Goal: Task Accomplishment & Management: Complete application form

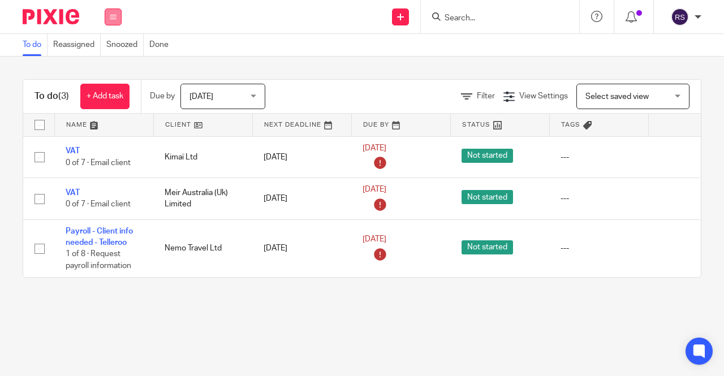
click at [114, 16] on icon at bounding box center [113, 17] width 7 height 7
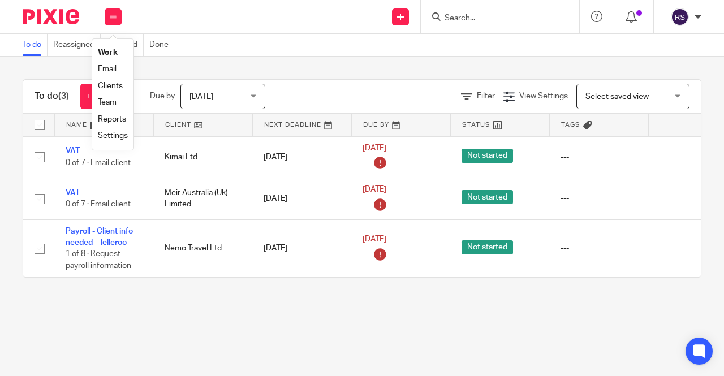
click at [122, 85] on link "Clients" at bounding box center [110, 86] width 25 height 8
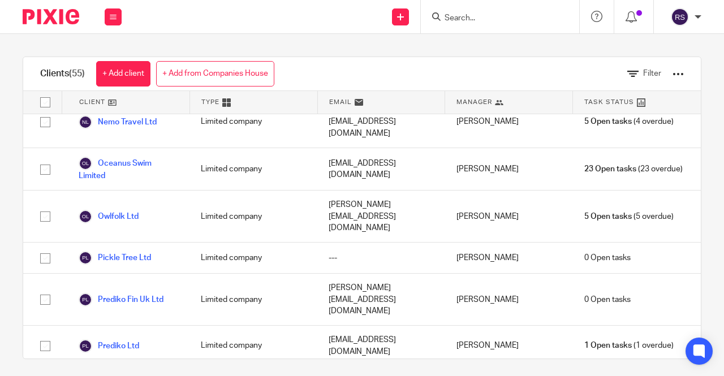
scroll to position [1694, 0]
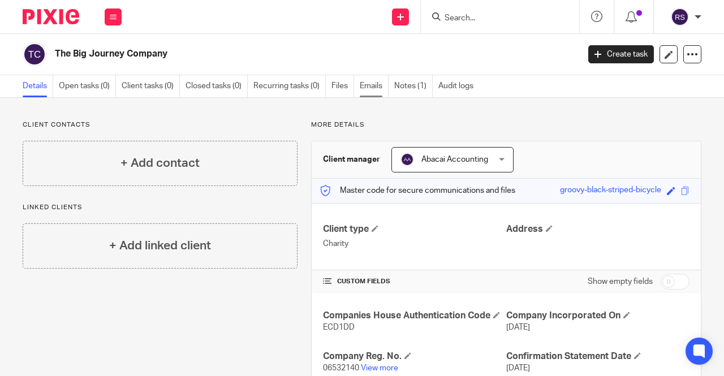
click at [374, 94] on link "Emails" at bounding box center [374, 86] width 29 height 22
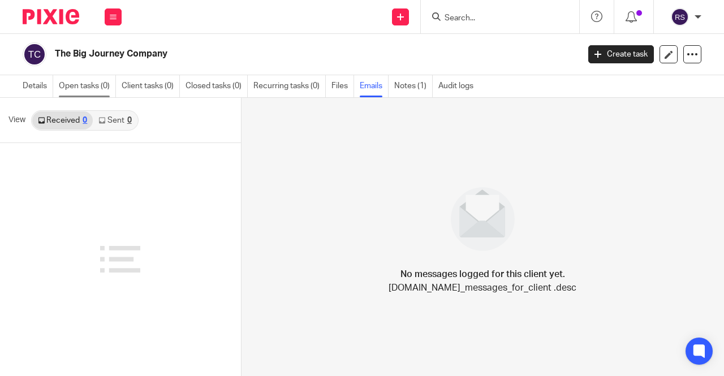
click at [86, 85] on link "Open tasks (0)" at bounding box center [87, 86] width 57 height 22
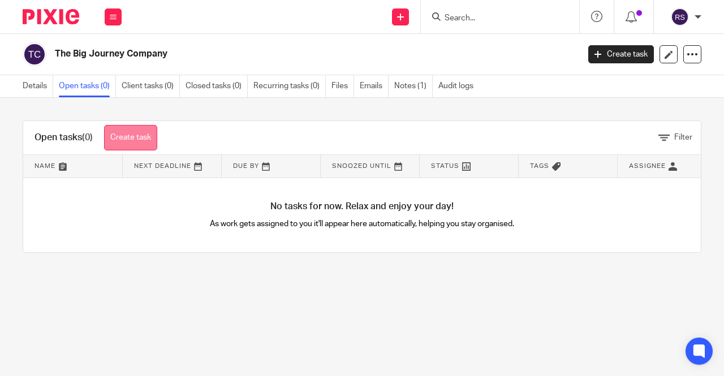
click at [125, 133] on link "Create task" at bounding box center [130, 137] width 53 height 25
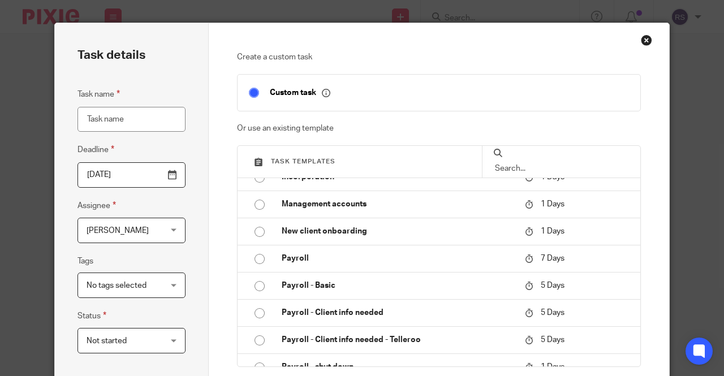
scroll to position [226, 0]
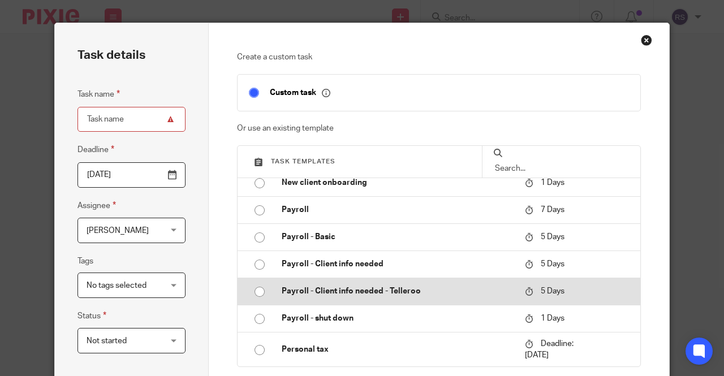
click at [252, 292] on input "radio" at bounding box center [259, 291] width 21 height 21
type input "2025-08-25"
type input "Payroll - Client info needed - Telleroo"
checkbox input "false"
radio input "false"
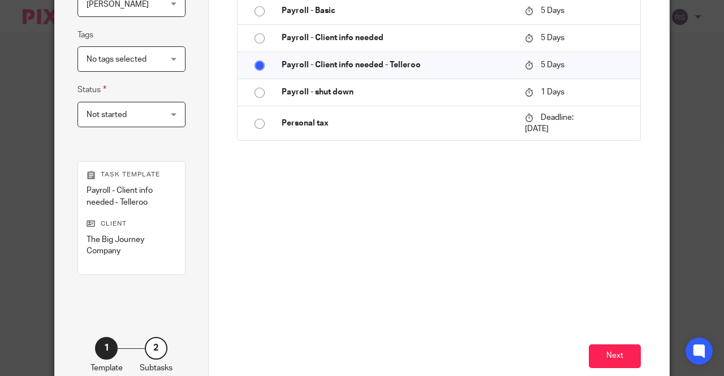
scroll to position [269, 0]
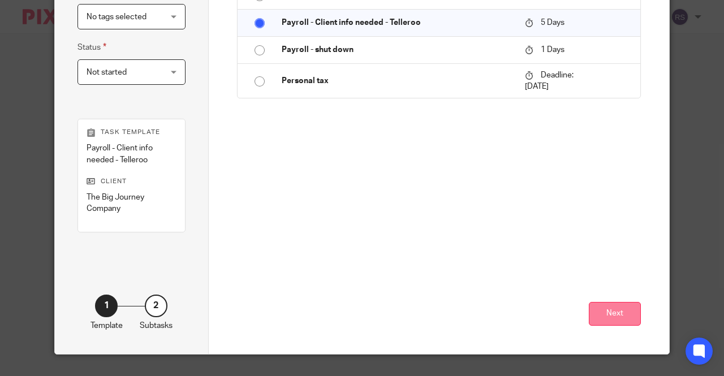
click at [620, 309] on button "Next" at bounding box center [615, 314] width 52 height 24
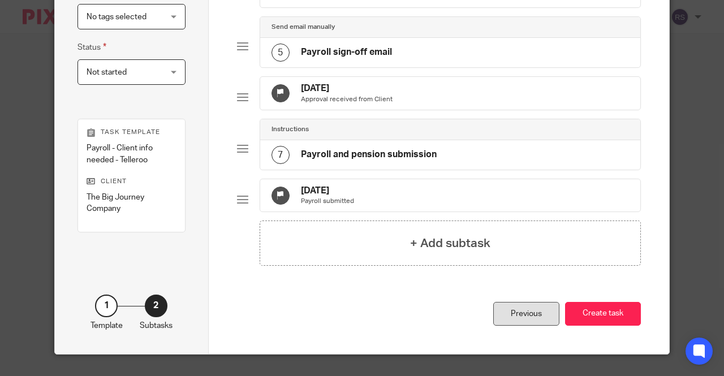
drag, startPoint x: 607, startPoint y: 340, endPoint x: 522, endPoint y: 335, distance: 85.0
click at [607, 326] on button "Create task" at bounding box center [603, 314] width 76 height 24
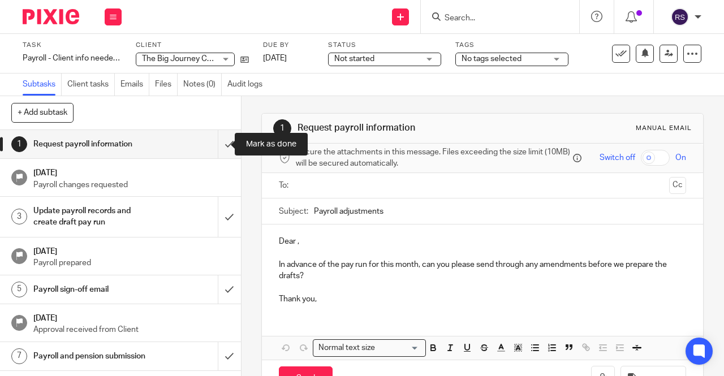
drag, startPoint x: 217, startPoint y: 153, endPoint x: 213, endPoint y: 167, distance: 14.1
click at [217, 153] on input "submit" at bounding box center [120, 144] width 241 height 28
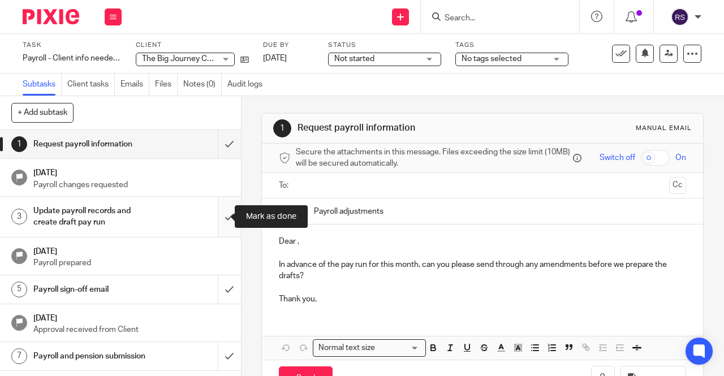
click at [215, 201] on input "submit" at bounding box center [120, 217] width 241 height 40
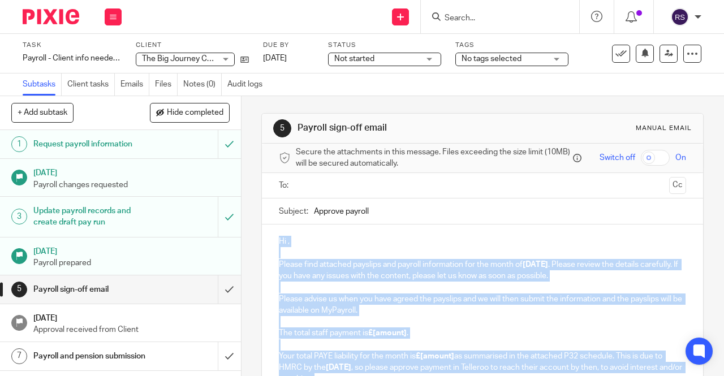
drag, startPoint x: 313, startPoint y: 361, endPoint x: 266, endPoint y: 174, distance: 193.5
click at [266, 174] on form "Secure the attachments in this message. Files exceeding the size limit (10MB) w…" at bounding box center [482, 379] width 441 height 471
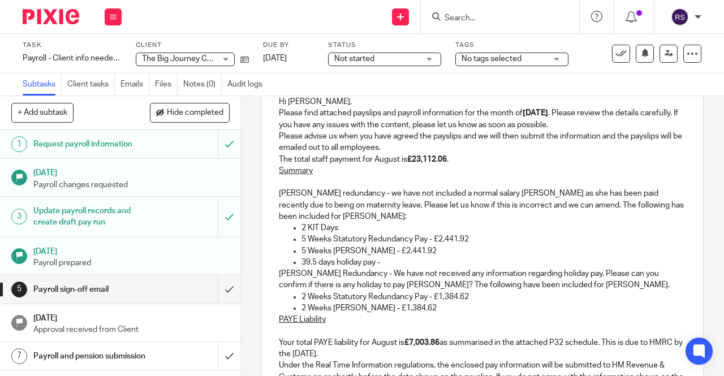
scroll to position [84, 0]
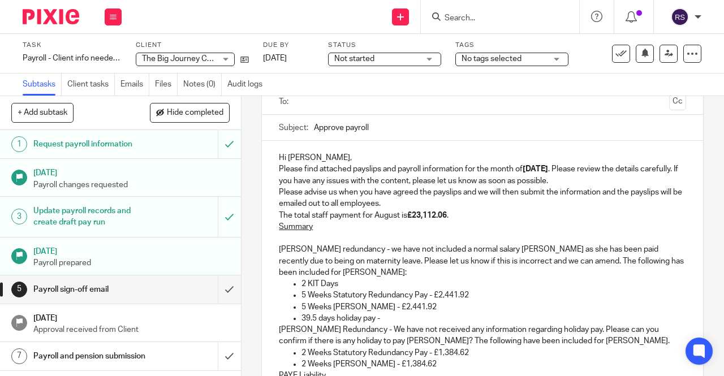
click at [348, 162] on p "Hi Frankie," at bounding box center [482, 157] width 407 height 11
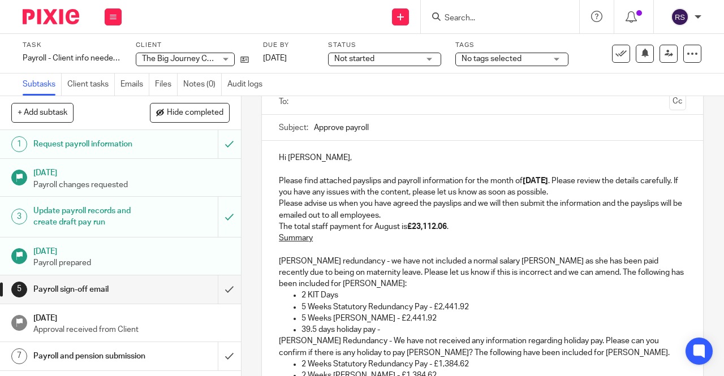
click at [600, 195] on p "Please find attached payslips and payroll information for the month of August 2…" at bounding box center [482, 186] width 407 height 23
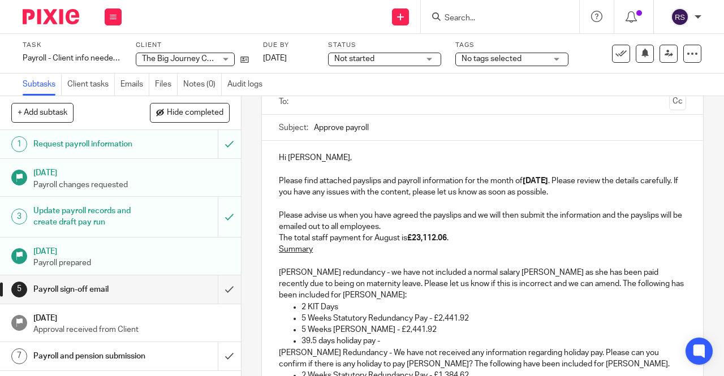
click at [447, 223] on p "Please advise us when you have agreed the payslips and we will then submit the …" at bounding box center [482, 221] width 407 height 23
click at [421, 228] on p "Please advise us when you have agreed the payslips and we will then submit the …" at bounding box center [482, 221] width 407 height 23
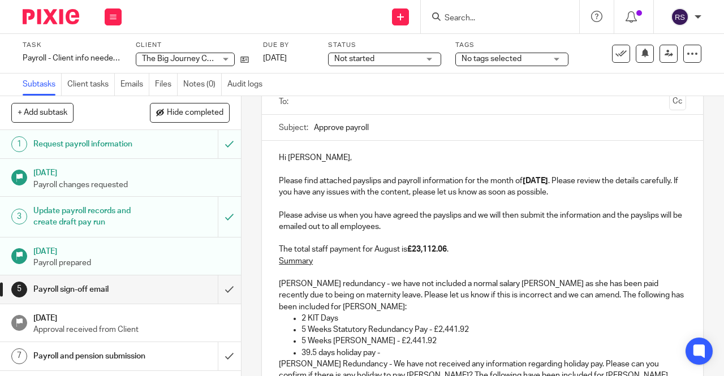
click at [460, 250] on p "The total staff payment for August is £23,112.06 ." at bounding box center [482, 249] width 407 height 11
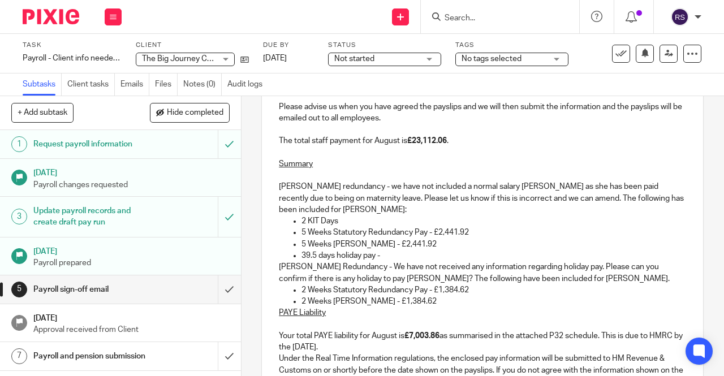
scroll to position [253, 0]
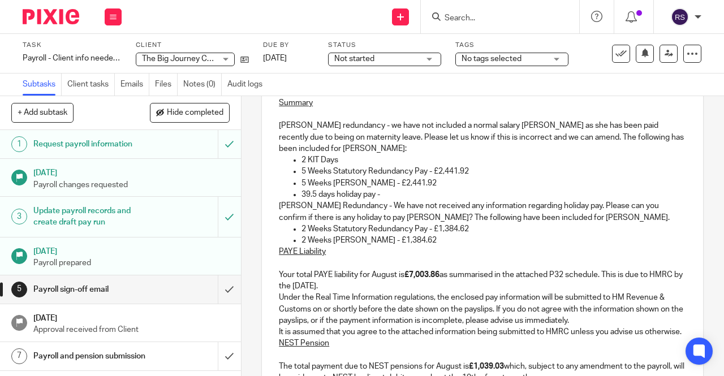
click at [408, 198] on p "39.5 days holiday pay -" at bounding box center [493, 194] width 384 height 11
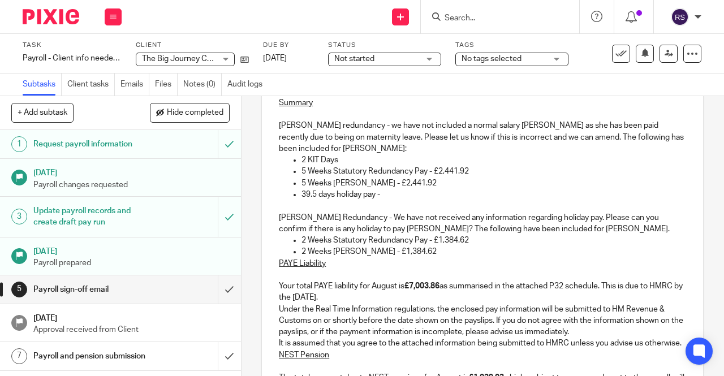
click at [573, 231] on p "Lottie Redundancy - We have not received any information regarding holiday pay.…" at bounding box center [482, 223] width 407 height 23
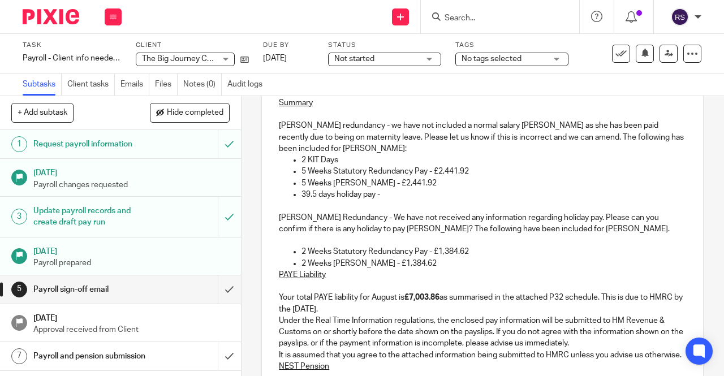
click at [489, 262] on p "2 Weeks PILON - £1,384.62" at bounding box center [493, 263] width 384 height 11
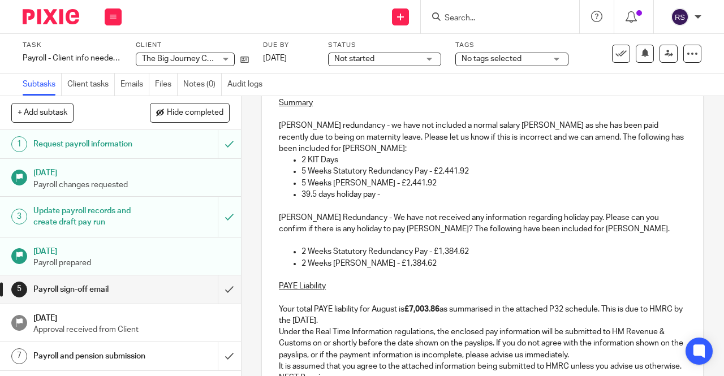
click at [553, 232] on p "Lottie Redundancy - We have not received any information regarding holiday pay.…" at bounding box center [482, 223] width 407 height 23
click at [348, 241] on p at bounding box center [482, 240] width 407 height 11
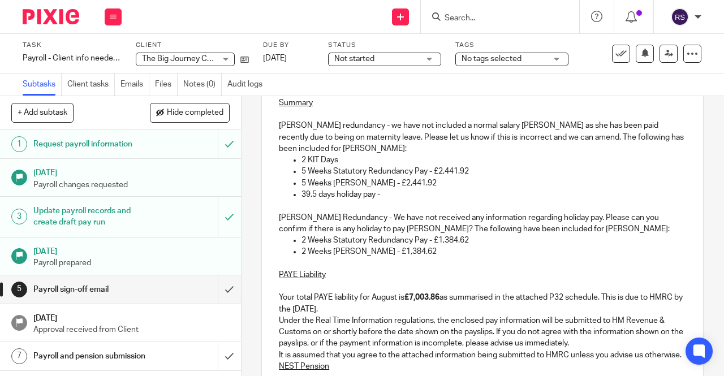
scroll to position [310, 0]
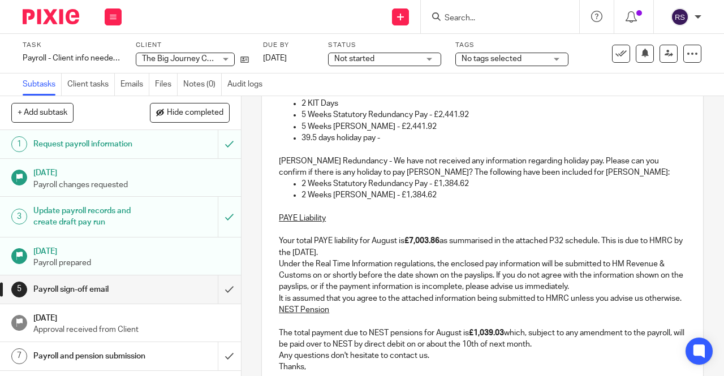
click at [455, 255] on p "Your total PAYE liability for August is £7,003.86 as summarised in the attached…" at bounding box center [482, 246] width 407 height 23
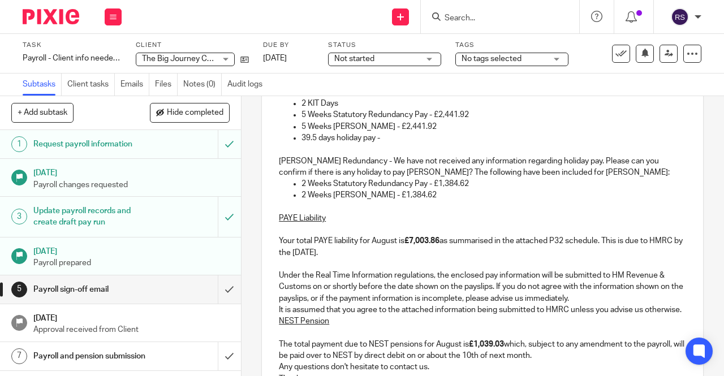
click at [602, 297] on p "Under the Real Time Information regulations, the enclosed pay information will …" at bounding box center [482, 287] width 407 height 34
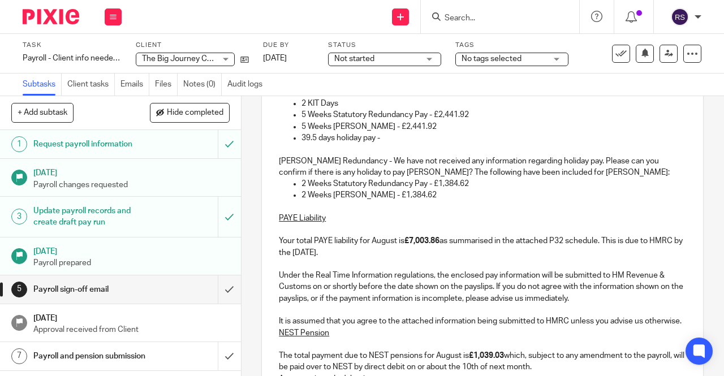
click at [363, 327] on p "It is assumed that you agree to the attached information being submitted to HMR…" at bounding box center [482, 321] width 407 height 11
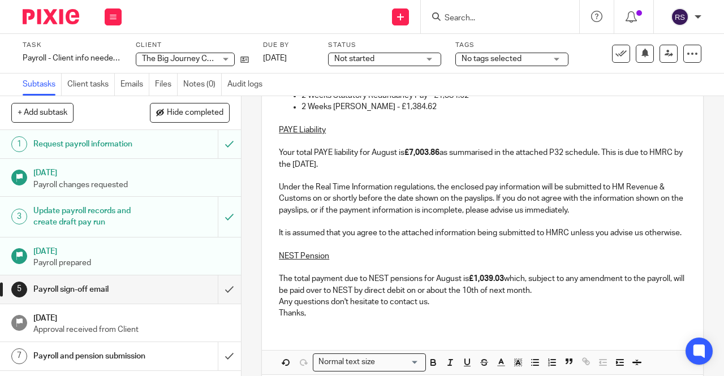
scroll to position [423, 0]
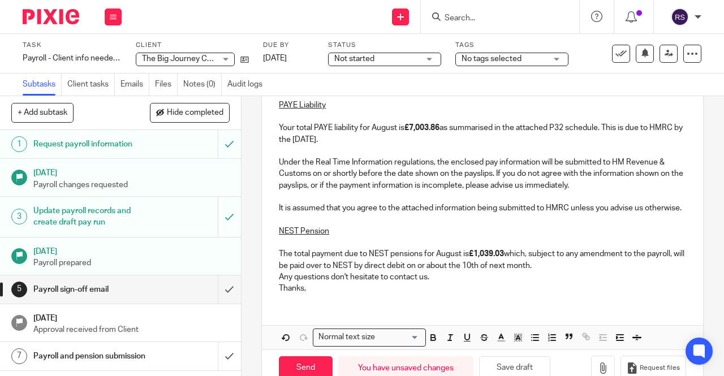
click at [589, 271] on p "The total payment due to NEST pensions for August is £1,039.03 which, subject t…" at bounding box center [482, 259] width 407 height 23
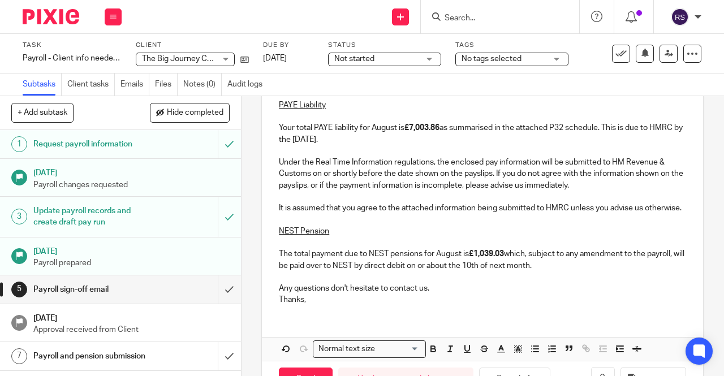
click at [474, 294] on p "Any questions don't hesitate to contact us." at bounding box center [482, 288] width 407 height 11
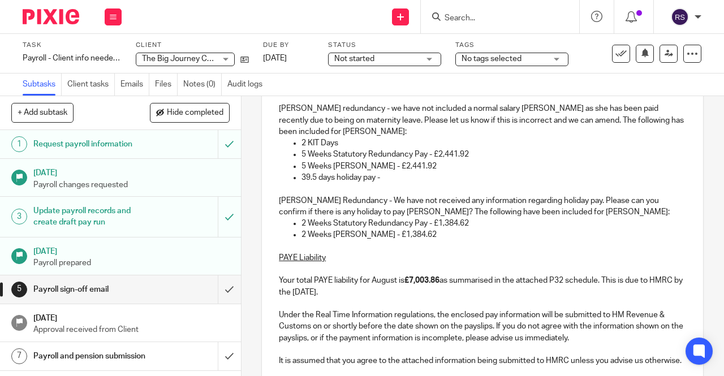
scroll to position [253, 0]
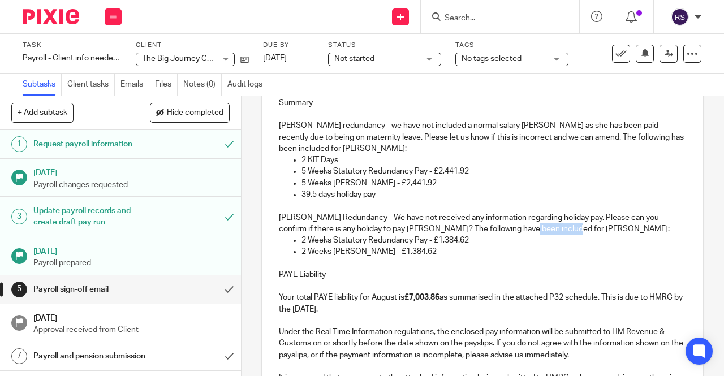
drag, startPoint x: 553, startPoint y: 231, endPoint x: 513, endPoint y: 231, distance: 40.1
click at [513, 231] on p "Lottie Redundancy - We have not received any information regarding holiday pay.…" at bounding box center [482, 223] width 407 height 23
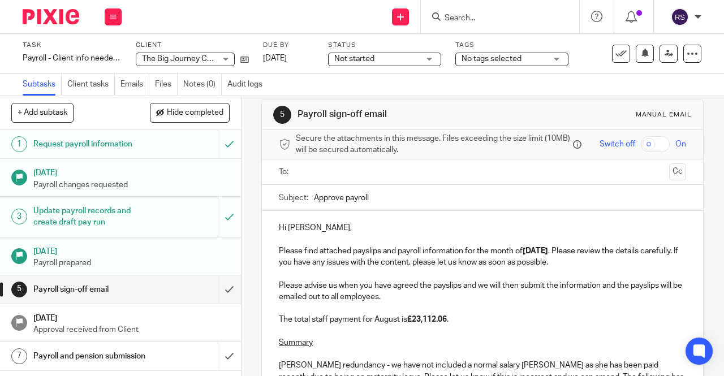
scroll to position [0, 0]
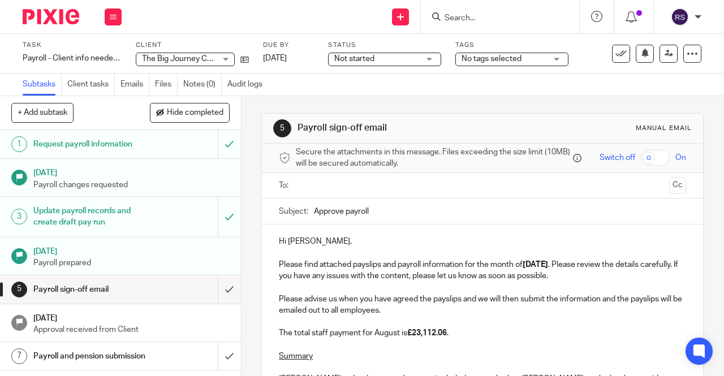
drag, startPoint x: 382, startPoint y: 219, endPoint x: 291, endPoint y: 219, distance: 91.0
click at [291, 219] on div "Subject: Approve payroll" at bounding box center [482, 210] width 407 height 25
type input "Big Journey - Approve Payroll - August 2025"
click at [323, 191] on input "text" at bounding box center [482, 185] width 365 height 13
type input "frankie"
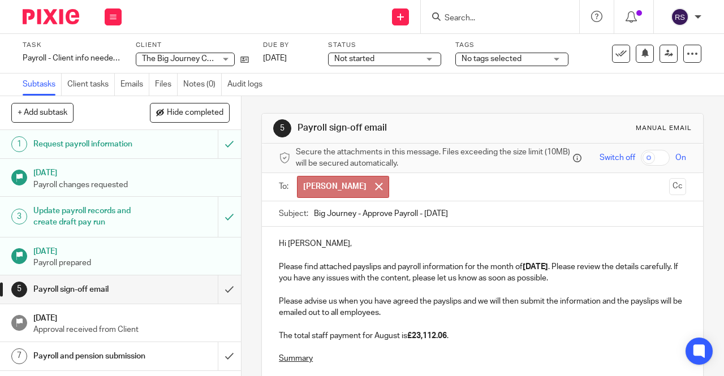
click at [375, 190] on span at bounding box center [378, 186] width 7 height 7
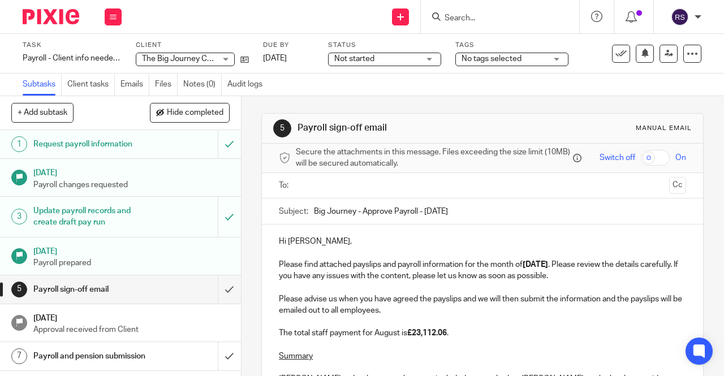
click at [335, 188] on input "text" at bounding box center [482, 185] width 365 height 13
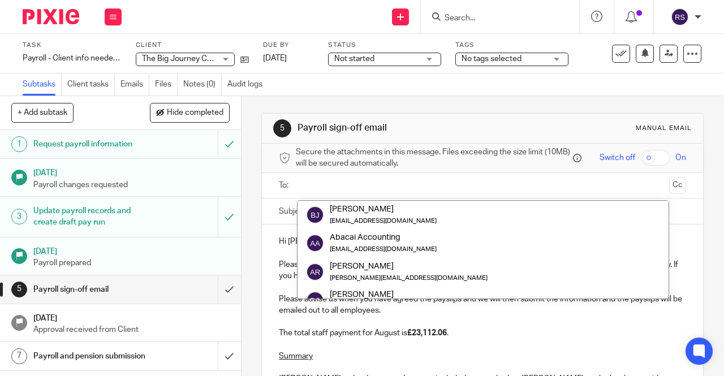
paste input "frankiefeast@lickd.co"
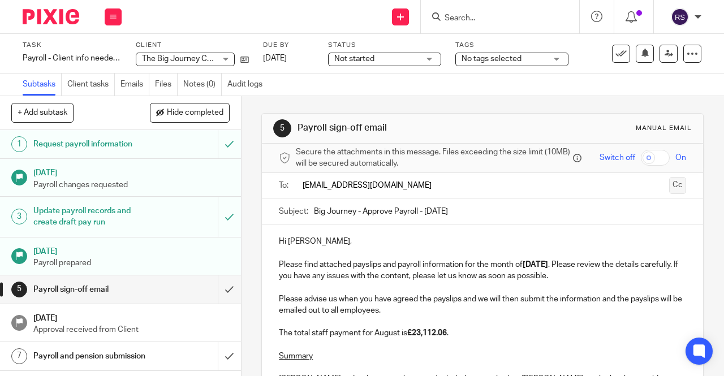
type input "frankiefeast@lickd.co"
click at [669, 191] on button "Cc" at bounding box center [677, 185] width 17 height 17
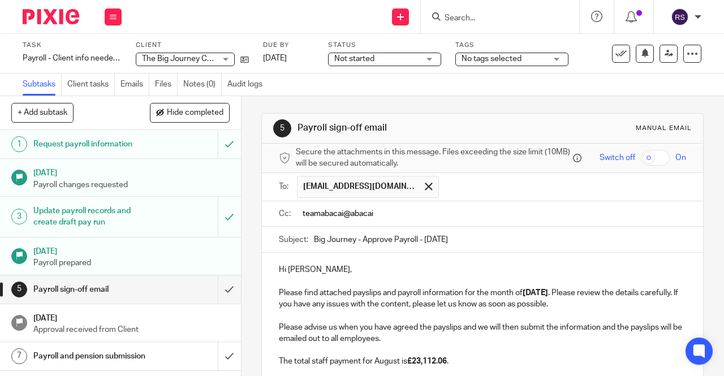
type input "teamabacai@abacai"
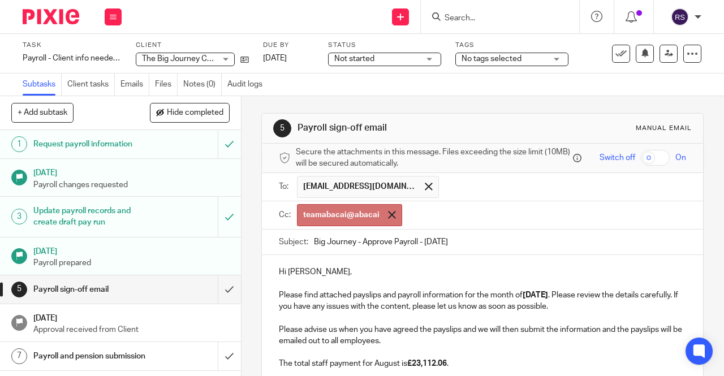
click at [388, 218] on span at bounding box center [391, 214] width 7 height 7
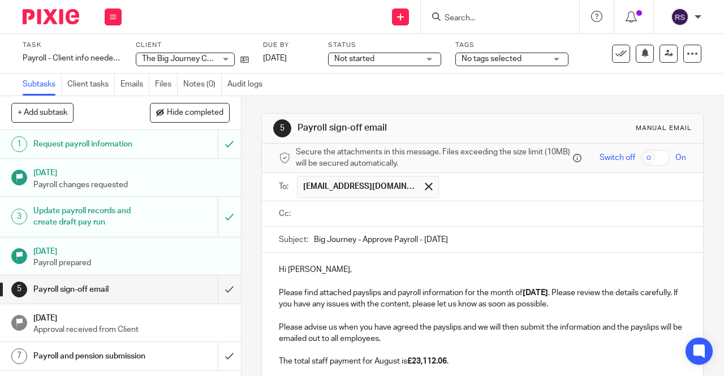
click at [386, 217] on input "text" at bounding box center [491, 214] width 382 height 13
click at [461, 220] on input "teamabacai@abacai.co.uk" at bounding box center [491, 214] width 382 height 13
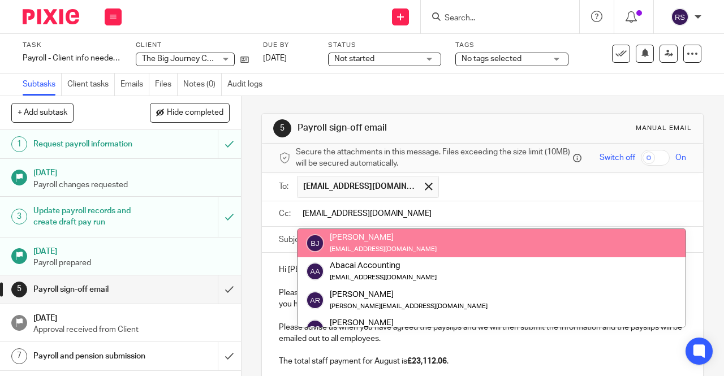
type input "[EMAIL_ADDRESS][DOMAIN_NAME]"
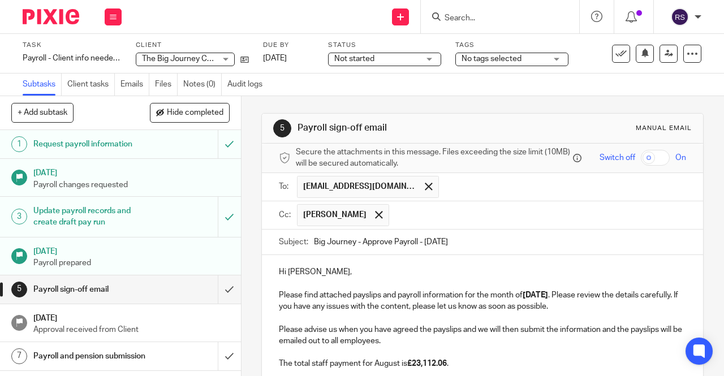
click at [506, 194] on input "text" at bounding box center [562, 187] width 237 height 22
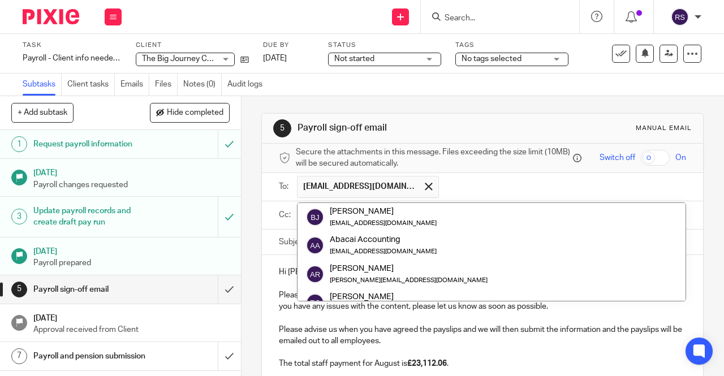
click at [537, 195] on input "text" at bounding box center [562, 187] width 237 height 22
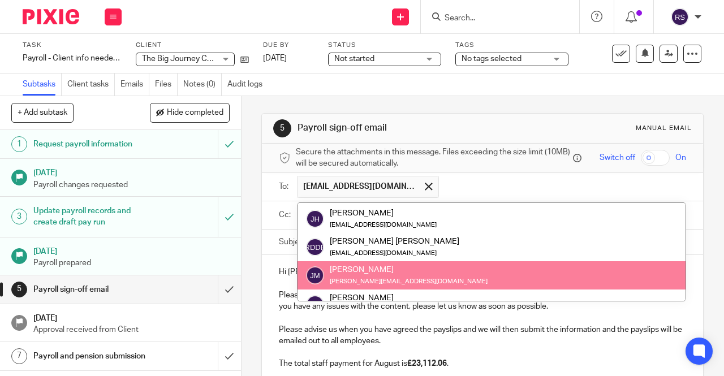
scroll to position [384, 0]
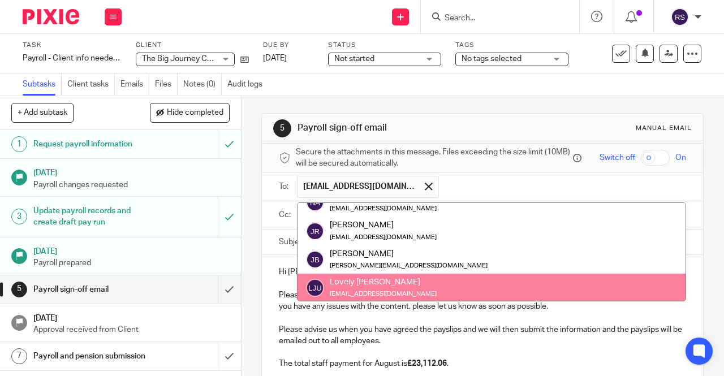
click at [569, 347] on p "Please advise us when you have agreed the payslips and we will then submit the …" at bounding box center [482, 335] width 407 height 23
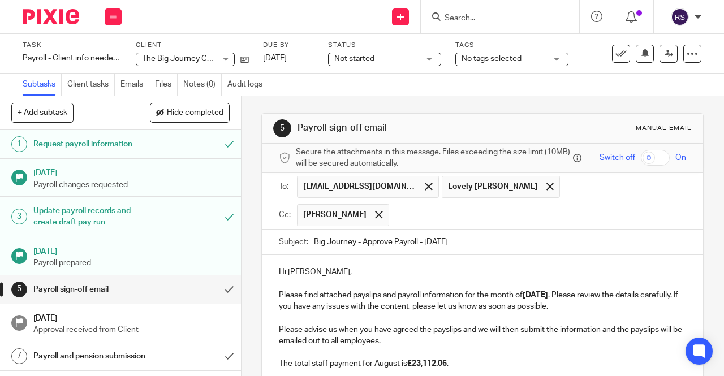
click at [546, 190] on span at bounding box center [549, 186] width 7 height 7
click at [375, 217] on span at bounding box center [378, 214] width 7 height 7
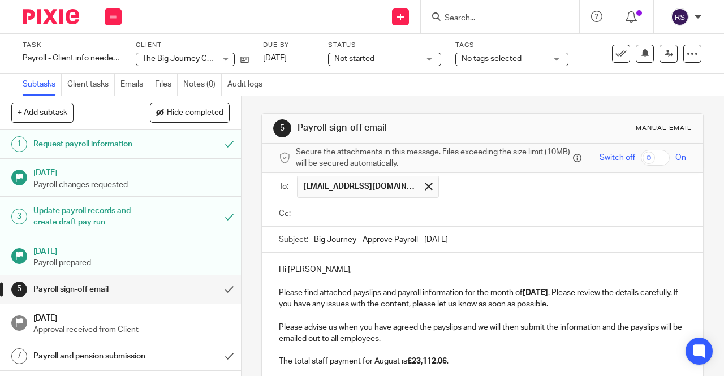
click at [340, 217] on input "text" at bounding box center [491, 214] width 382 height 13
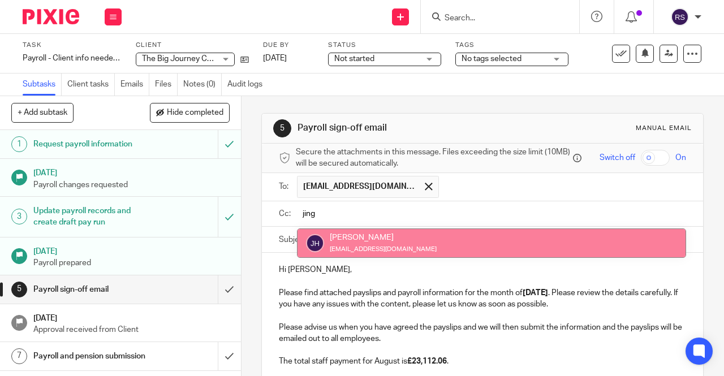
type input "jing"
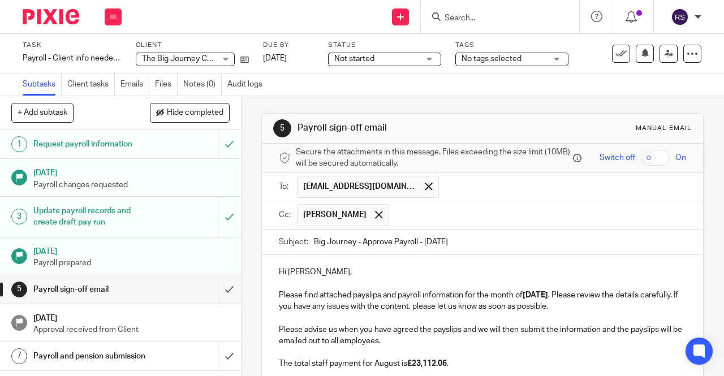
click at [424, 221] on input "text" at bounding box center [538, 215] width 287 height 22
type input "teamabacai@abacai.co.uk"
click at [386, 273] on p "Hi Frankie," at bounding box center [482, 271] width 407 height 11
click at [660, 151] on input "checkbox" at bounding box center [655, 158] width 29 height 16
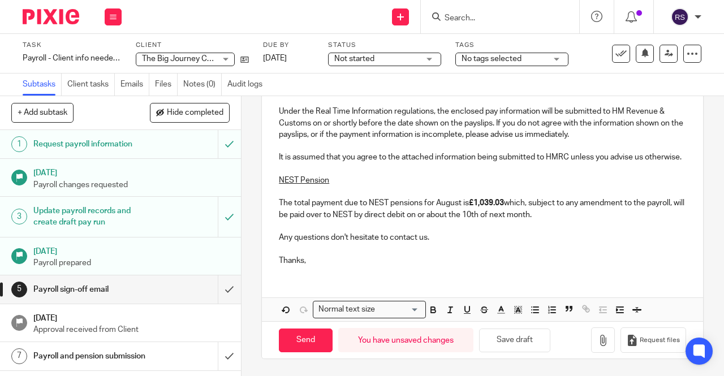
scroll to position [517, 0]
click at [597, 337] on icon "button" at bounding box center [602, 340] width 11 height 11
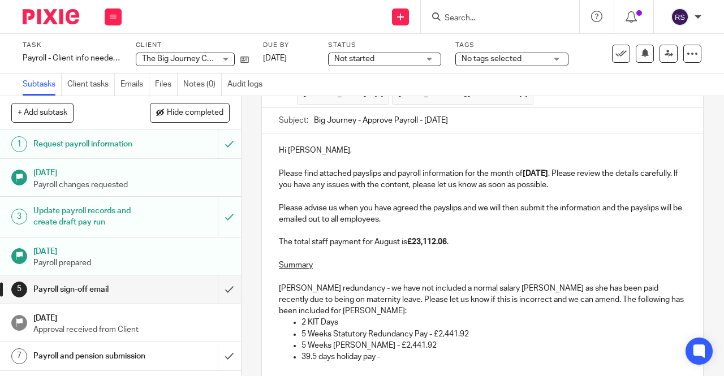
scroll to position [178, 0]
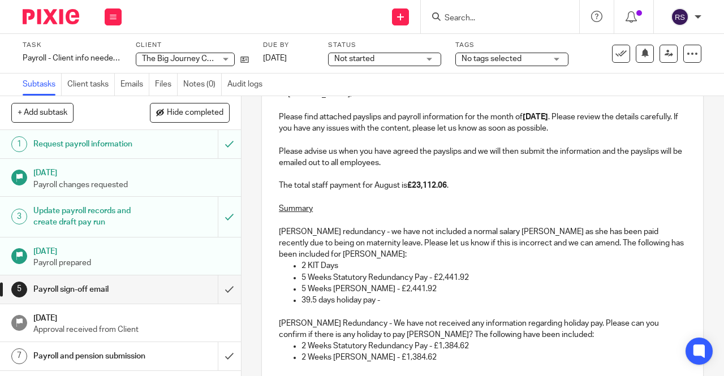
click at [483, 233] on p "Fran redundancy - we have not included a normal salary fro Fran as she has been…" at bounding box center [482, 243] width 407 height 34
click at [543, 235] on p "Fran redundancy - we have not included a normal salary for Fran as she has been…" at bounding box center [482, 243] width 407 height 34
click at [553, 270] on p "2 KIT Days" at bounding box center [493, 265] width 384 height 11
click at [394, 303] on p "39.5 days holiday pay -" at bounding box center [493, 300] width 384 height 11
click at [548, 283] on p "5 Weeks Statutory Redundancy Pay - £2,441.92" at bounding box center [493, 277] width 384 height 11
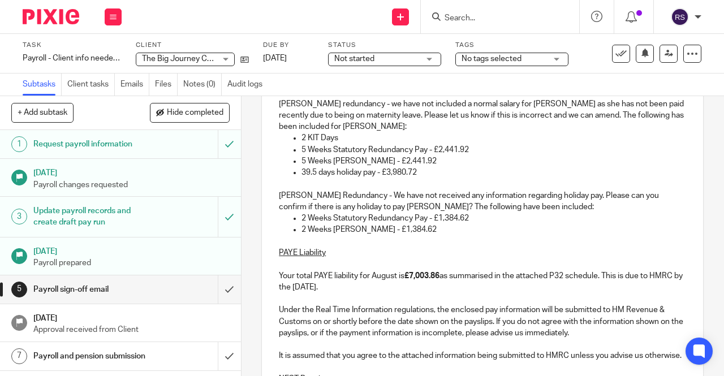
scroll to position [291, 0]
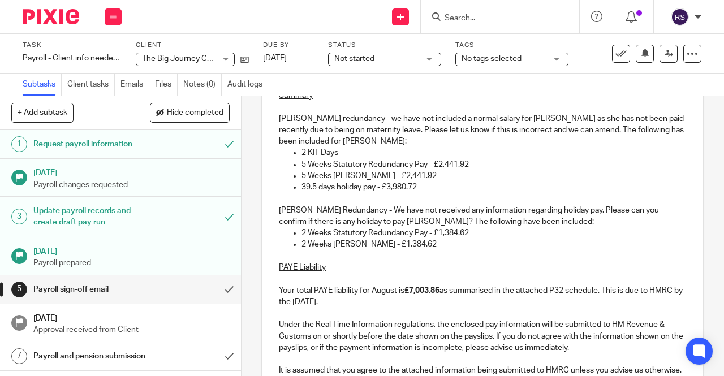
click at [530, 223] on p "Lottie Redundancy - We have not received any information regarding holiday pay.…" at bounding box center [482, 216] width 407 height 23
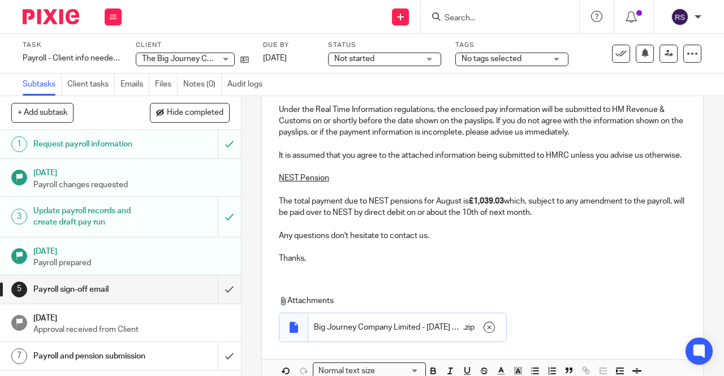
scroll to position [574, 0]
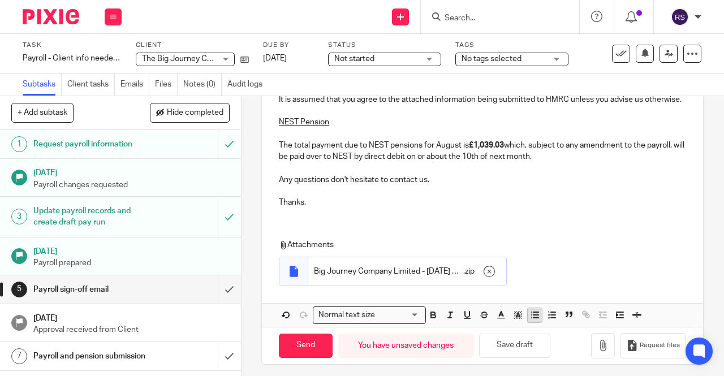
click at [535, 320] on icon "button" at bounding box center [535, 315] width 10 height 10
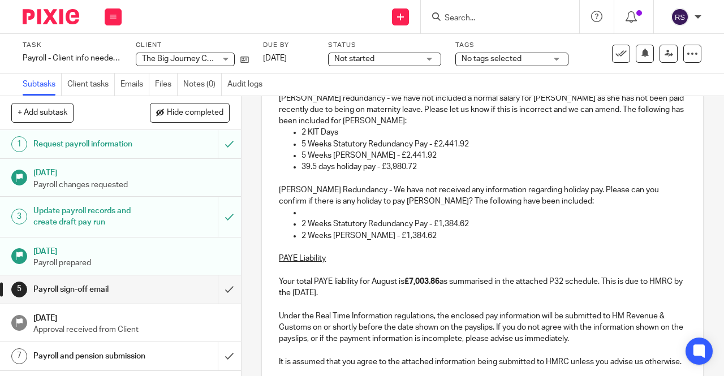
scroll to position [311, 0]
click at [494, 218] on p "Normal salary until the 15th August" at bounding box center [493, 213] width 384 height 11
click at [456, 236] on p "2 Weeks PILON - £1,384.62" at bounding box center [493, 236] width 384 height 11
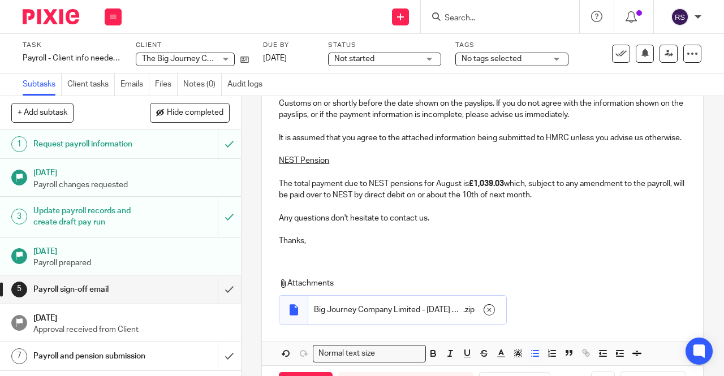
scroll to position [592, 0]
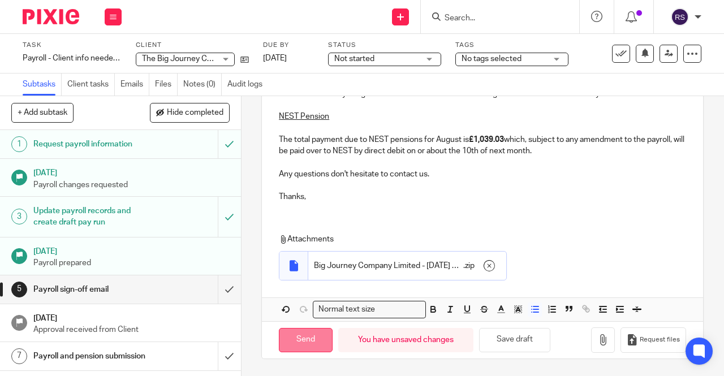
click at [298, 336] on input "Send" at bounding box center [306, 340] width 54 height 24
checkbox input "false"
type input "Sent"
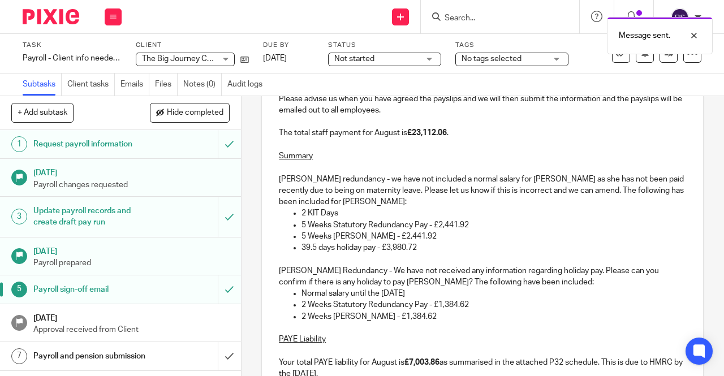
scroll to position [196, 0]
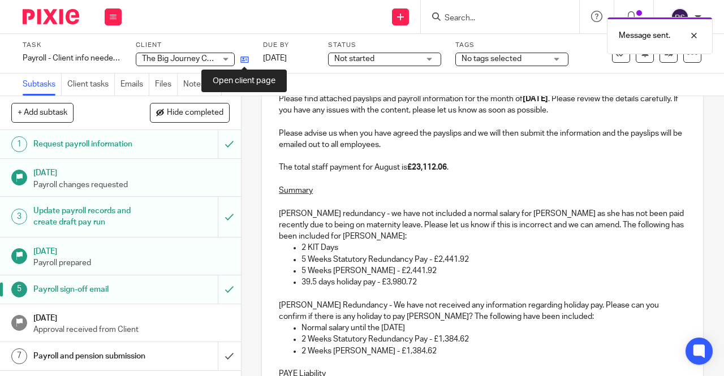
click at [245, 59] on icon at bounding box center [244, 59] width 8 height 8
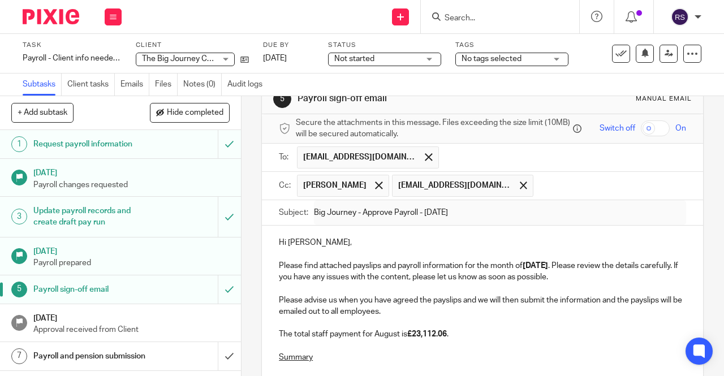
scroll to position [27, 0]
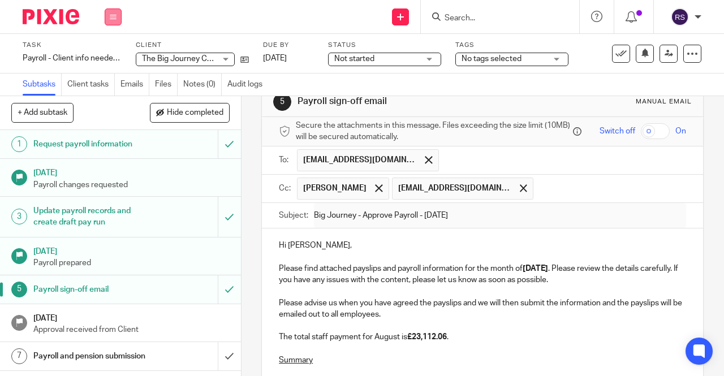
click at [118, 16] on button at bounding box center [113, 16] width 17 height 17
click at [114, 83] on link "Clients" at bounding box center [110, 86] width 25 height 8
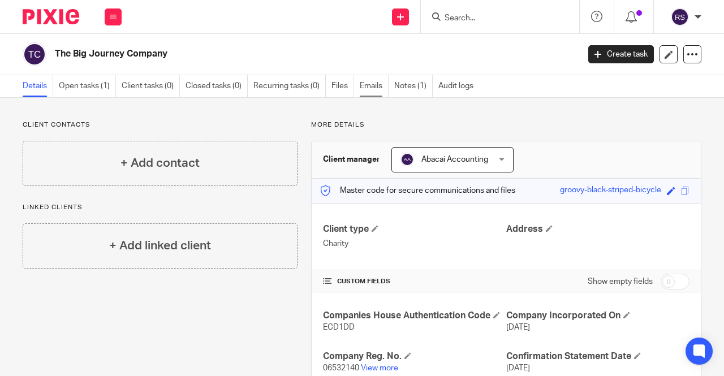
click at [370, 89] on link "Emails" at bounding box center [374, 86] width 29 height 22
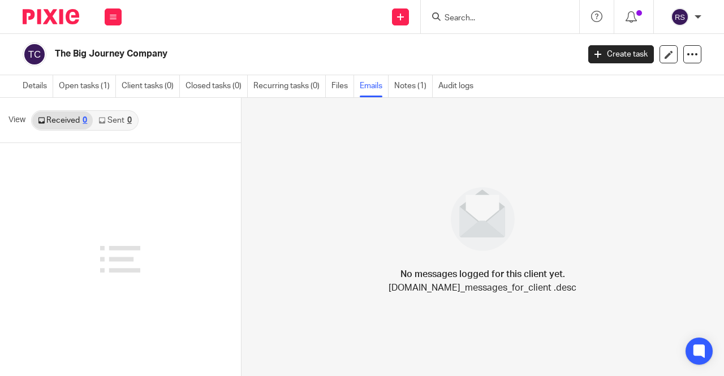
click at [111, 117] on link "Sent 0" at bounding box center [115, 120] width 44 height 18
click at [70, 119] on link "Received 0" at bounding box center [62, 120] width 61 height 18
click at [76, 84] on link "Open tasks (1)" at bounding box center [87, 86] width 57 height 22
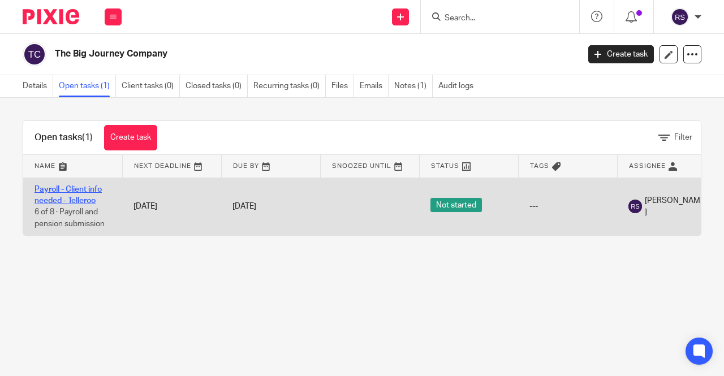
click at [83, 197] on link "Payroll - Client info needed - Telleroo" at bounding box center [67, 194] width 67 height 19
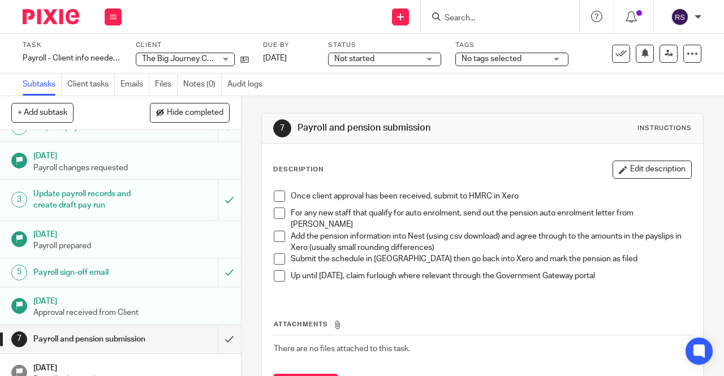
scroll to position [42, 0]
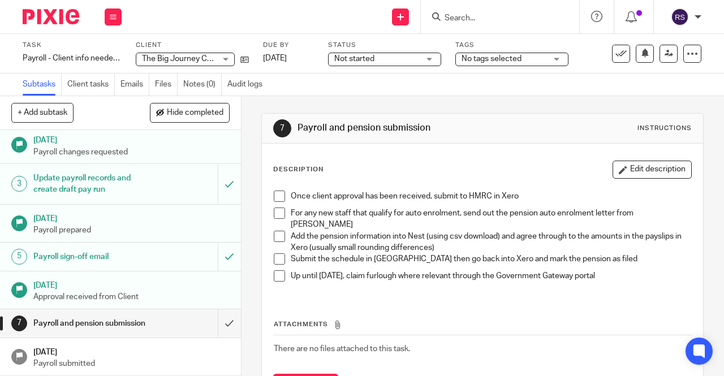
click at [144, 251] on div "Payroll sign-off email" at bounding box center [119, 256] width 173 height 17
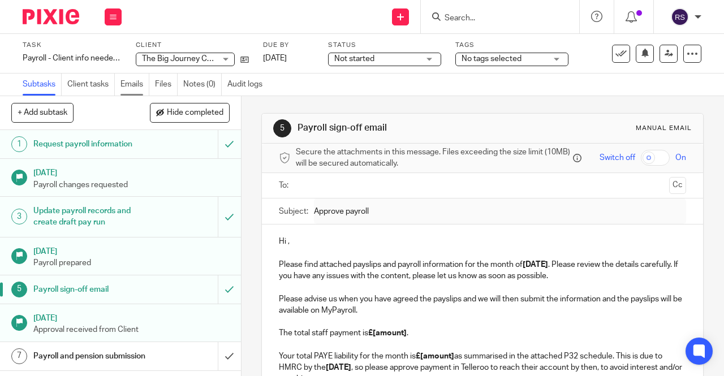
click at [139, 83] on link "Emails" at bounding box center [134, 85] width 29 height 22
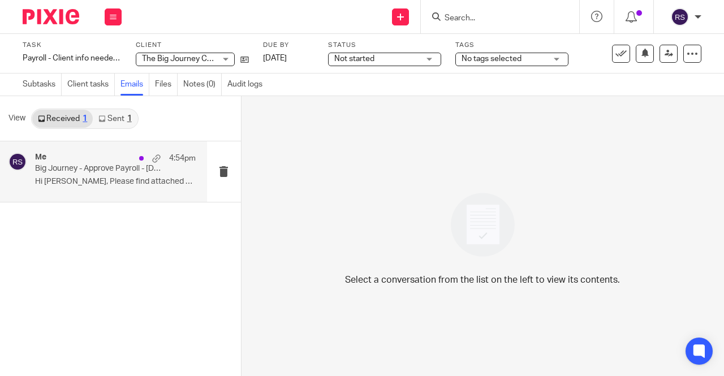
click at [97, 154] on div "Me 4:54pm" at bounding box center [115, 158] width 161 height 11
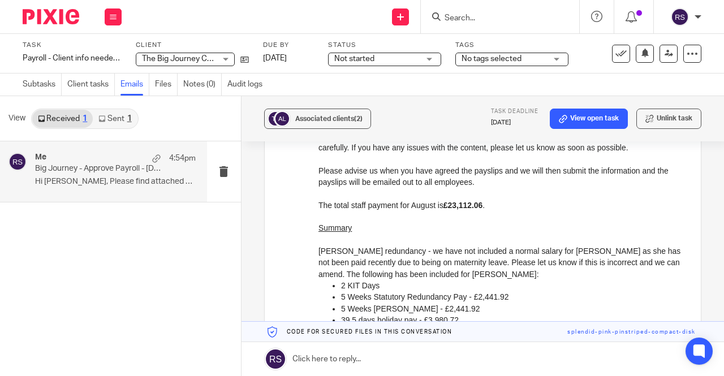
scroll to position [184, 0]
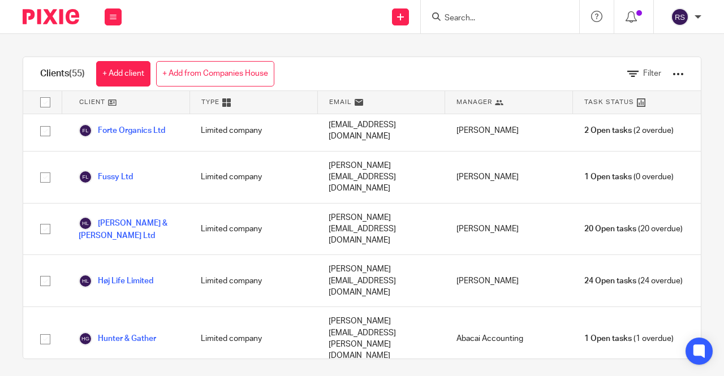
scroll to position [735, 0]
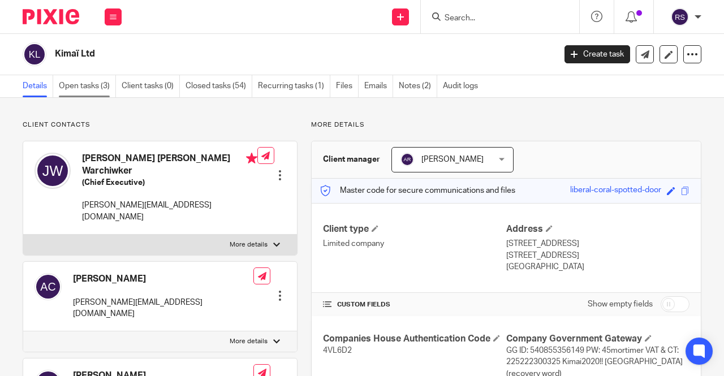
click at [68, 88] on link "Open tasks (3)" at bounding box center [87, 86] width 57 height 22
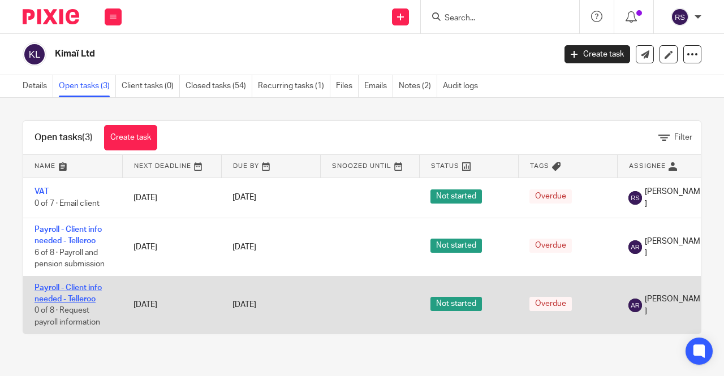
click at [84, 288] on link "Payroll - Client info needed - Telleroo" at bounding box center [67, 293] width 67 height 19
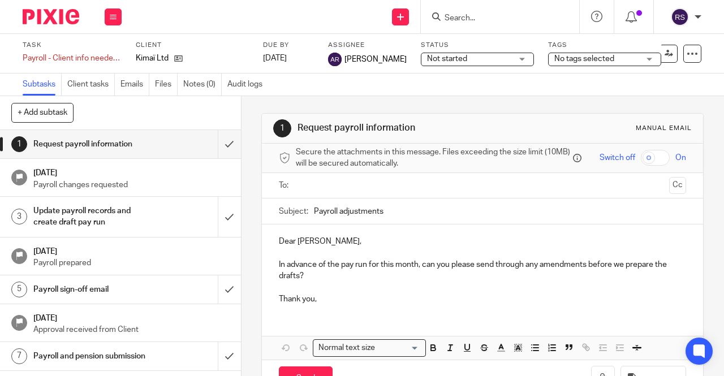
click at [127, 289] on h1 "Payroll sign-off email" at bounding box center [90, 289] width 115 height 17
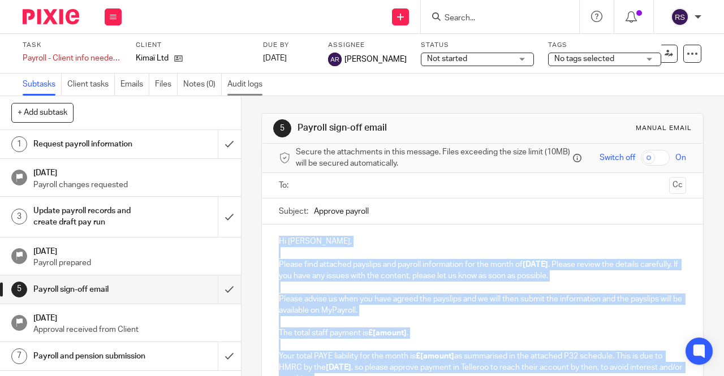
drag, startPoint x: 333, startPoint y: 263, endPoint x: 266, endPoint y: 85, distance: 190.2
click at [266, 85] on main "Task Payroll - Client info needed - Telleroo Save Payroll - Client info needed …" at bounding box center [362, 188] width 724 height 376
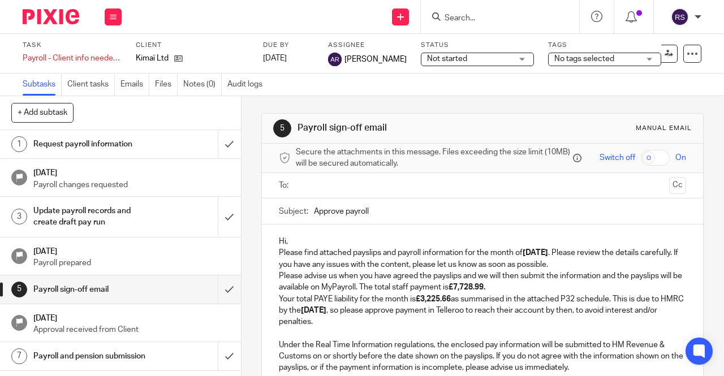
scroll to position [70, 0]
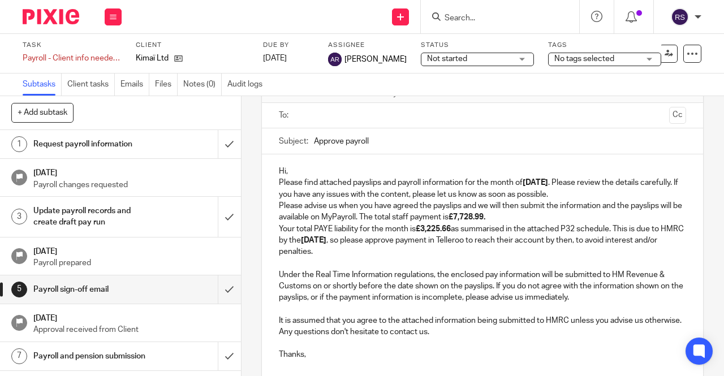
click at [299, 172] on p "Hi," at bounding box center [482, 171] width 407 height 11
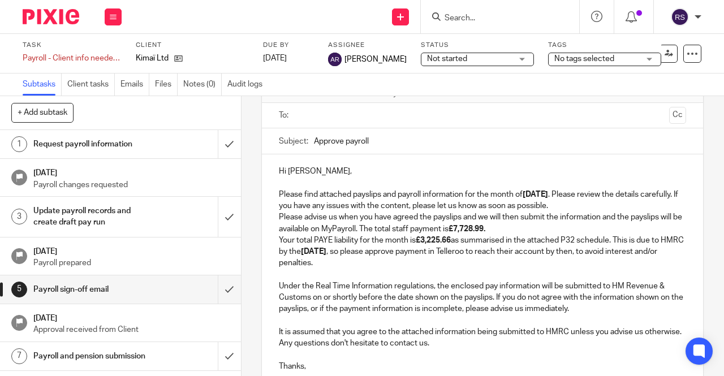
click at [597, 205] on p "Please find attached payslips and payroll information for the month of August 2…" at bounding box center [482, 200] width 407 height 23
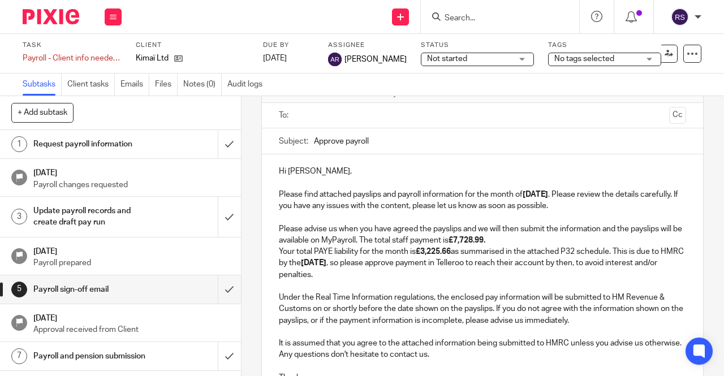
click at [382, 244] on p "Please advise us when you have agreed the payslips and we will then submit the …" at bounding box center [482, 234] width 407 height 23
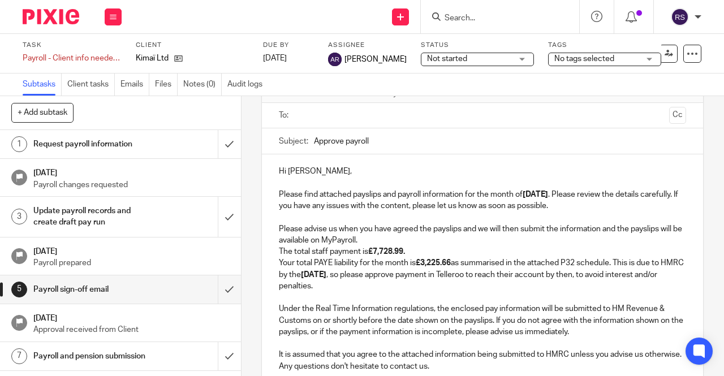
click at [406, 240] on p "Please advise us when you have agreed the payslips and we will then submit the …" at bounding box center [482, 234] width 407 height 23
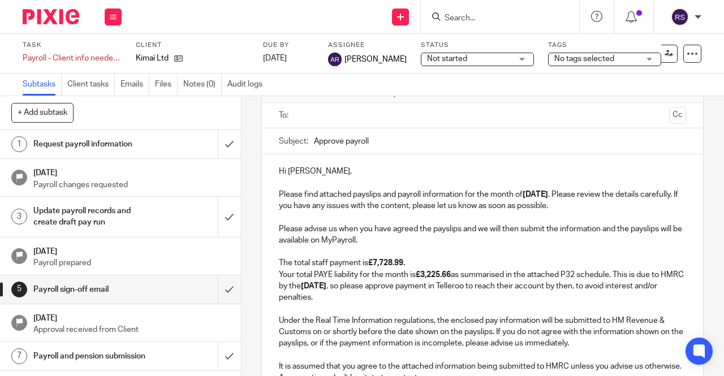
click at [422, 265] on p "The total staff payment is £7,728.99." at bounding box center [482, 262] width 407 height 11
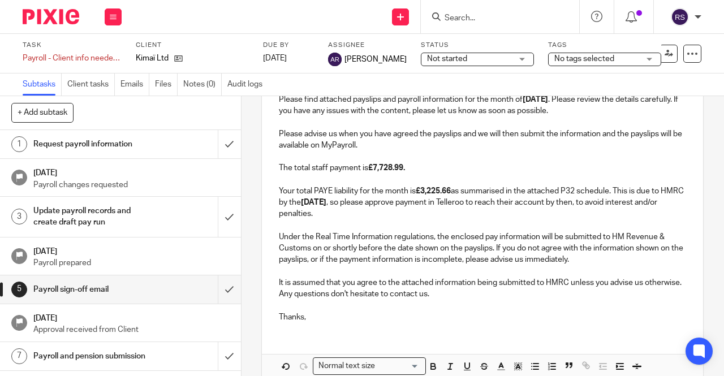
scroll to position [183, 0]
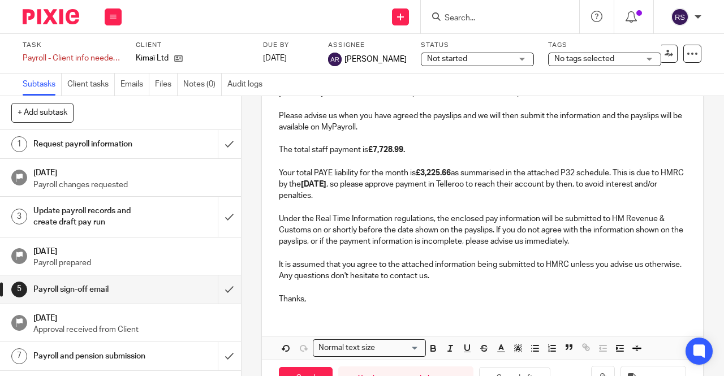
click at [356, 270] on p "It is assumed that you agree to the attached information being submitted to HMR…" at bounding box center [482, 264] width 407 height 11
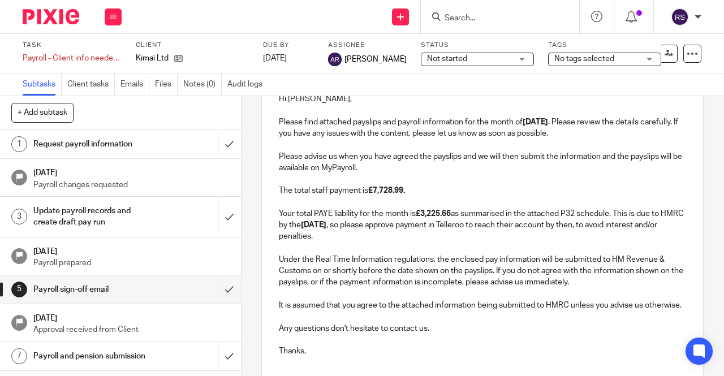
scroll to position [127, 0]
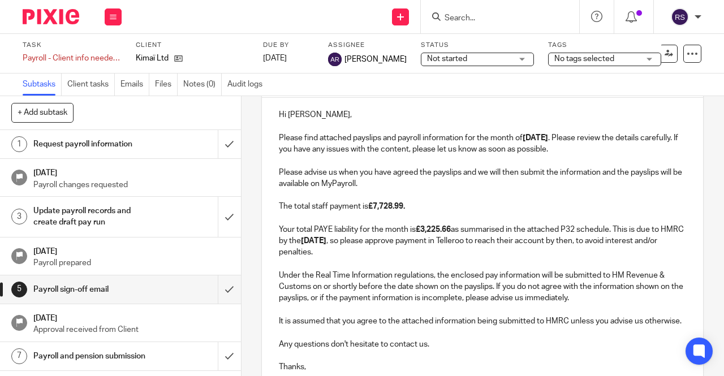
drag, startPoint x: 404, startPoint y: 189, endPoint x: 299, endPoint y: 188, distance: 105.2
click at [299, 188] on p "Please advise us when you have agreed the payslips and we will then submit the …" at bounding box center [482, 178] width 407 height 23
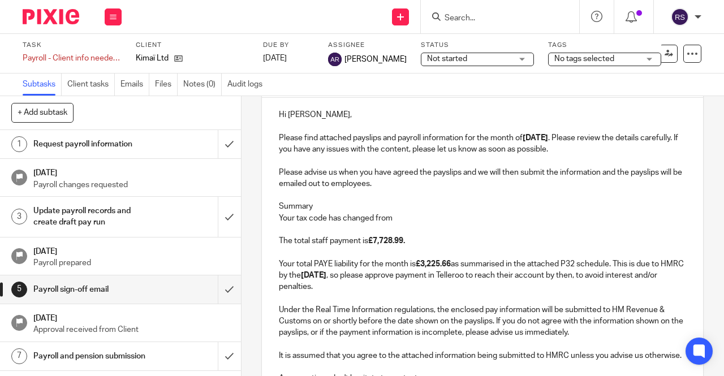
click at [420, 222] on p "Your tax code has changed from" at bounding box center [482, 218] width 407 height 11
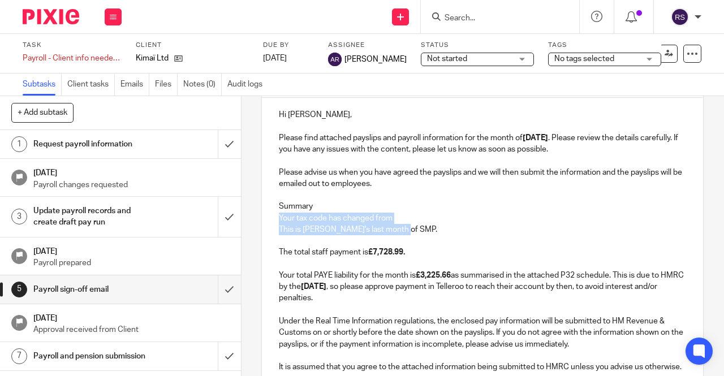
drag, startPoint x: 433, startPoint y: 235, endPoint x: 273, endPoint y: 223, distance: 160.4
click at [273, 223] on div "Hi Jess, Please find attached payslips and payroll information for the month of…" at bounding box center [482, 262] width 441 height 329
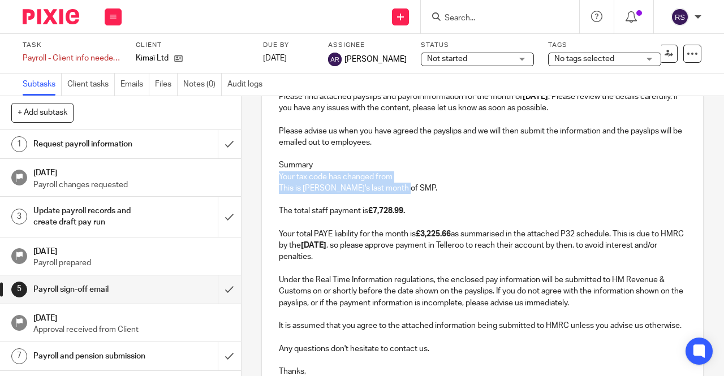
scroll to position [292, 0]
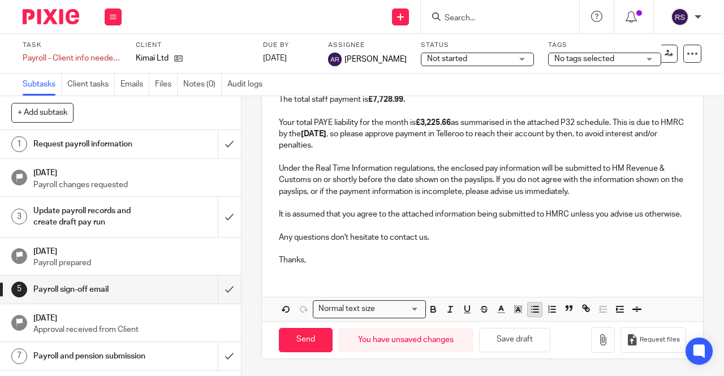
click at [532, 314] on icon "button" at bounding box center [535, 309] width 10 height 10
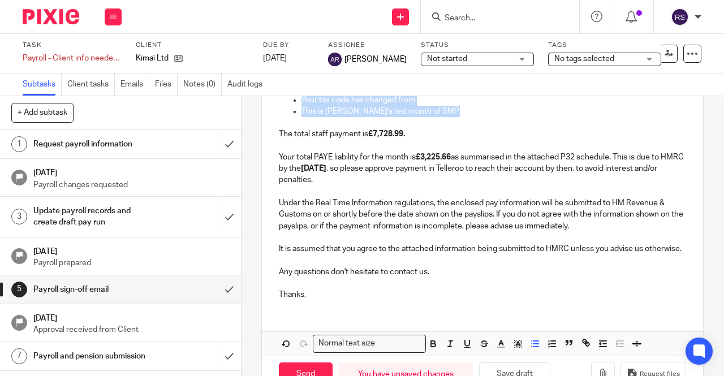
scroll to position [132, 0]
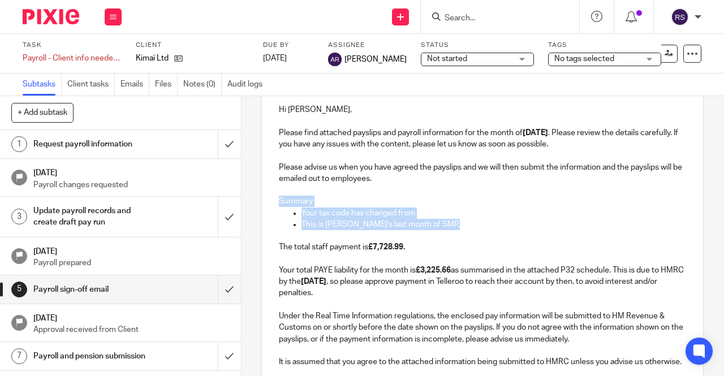
click at [453, 212] on p "Your tax code has changed from" at bounding box center [493, 213] width 384 height 11
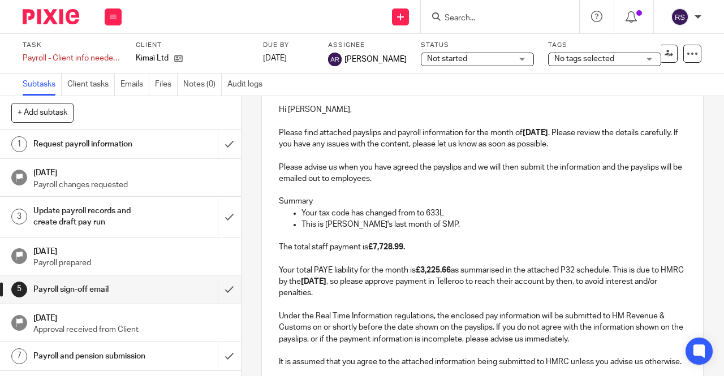
click at [414, 217] on p "Your tax code has changed from to 633L" at bounding box center [493, 213] width 384 height 11
click at [492, 218] on p "Your tax code has changed from 455L to 633L" at bounding box center [493, 213] width 384 height 11
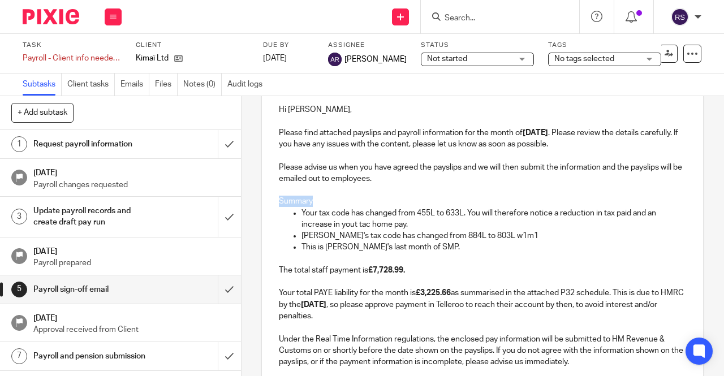
drag, startPoint x: 313, startPoint y: 203, endPoint x: 263, endPoint y: 201, distance: 50.4
click at [263, 201] on div "Hi Jess, Please find attached payslips and payroll information for the month of…" at bounding box center [482, 269] width 441 height 352
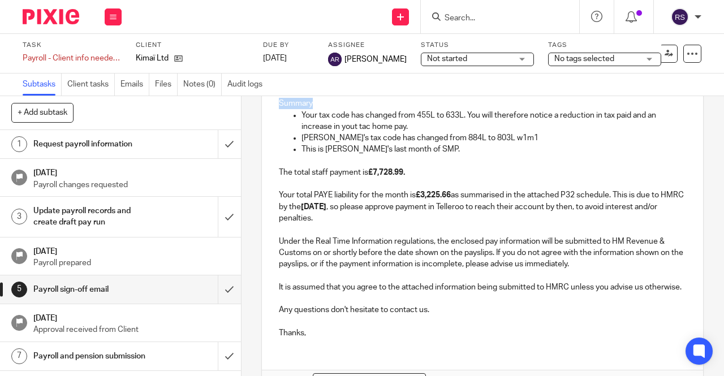
scroll to position [316, 0]
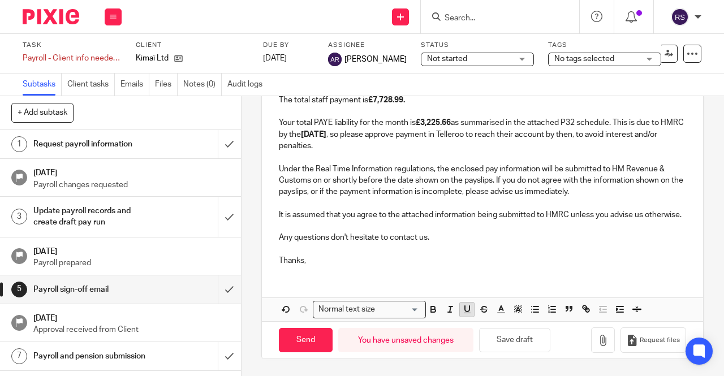
click at [463, 311] on icon "button" at bounding box center [467, 309] width 10 height 10
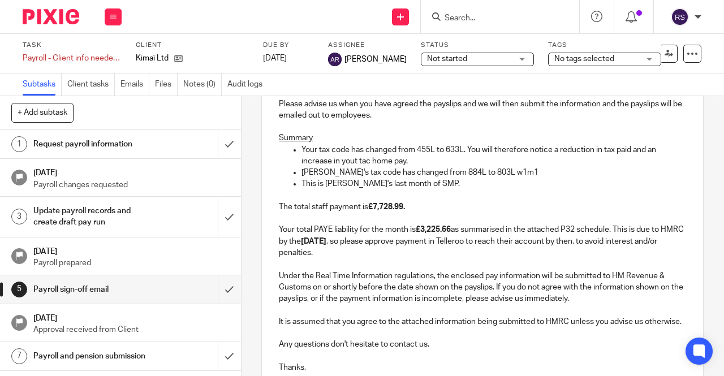
scroll to position [177, 0]
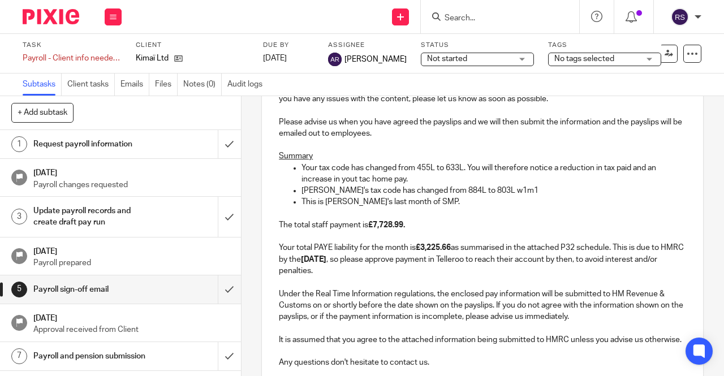
click at [546, 208] on p "This is Sidney's last month of SMP." at bounding box center [493, 201] width 384 height 11
click at [365, 184] on p "Your tax code has changed from 455L to 633L. You will therefore notice a reduct…" at bounding box center [493, 173] width 384 height 23
click at [557, 202] on p "This is Sidney's last month of SMP." at bounding box center [493, 201] width 384 height 11
click at [500, 219] on p at bounding box center [482, 213] width 407 height 11
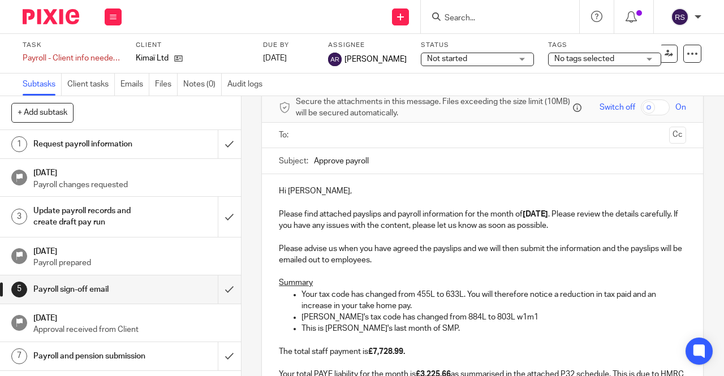
scroll to position [33, 0]
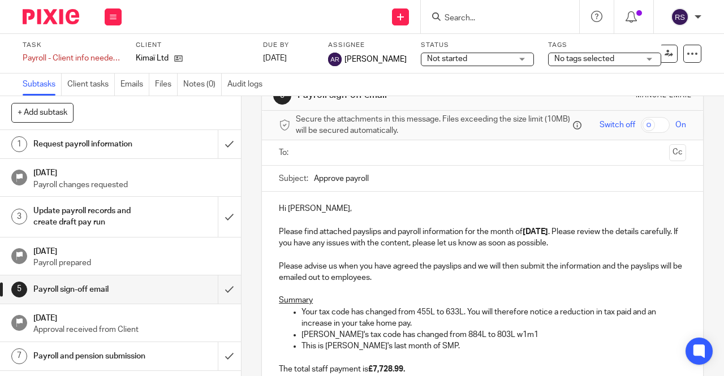
click at [654, 118] on input "checkbox" at bounding box center [655, 125] width 29 height 16
checkbox input "true"
click at [346, 183] on input "Approve payroll" at bounding box center [500, 178] width 372 height 25
click at [381, 178] on input "Approve Payroll" at bounding box center [500, 178] width 372 height 25
type input "Approve Payroll (Kimai) - August 2025"
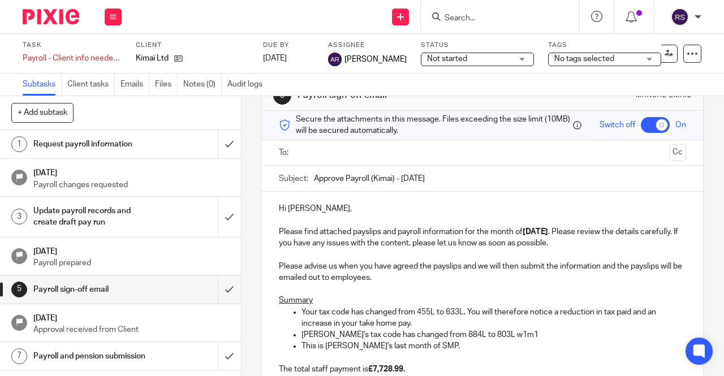
click at [408, 211] on p "Hi Jess," at bounding box center [482, 208] width 407 height 11
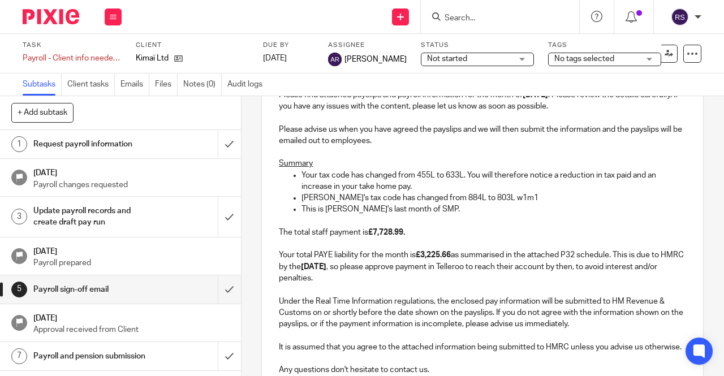
scroll to position [316, 0]
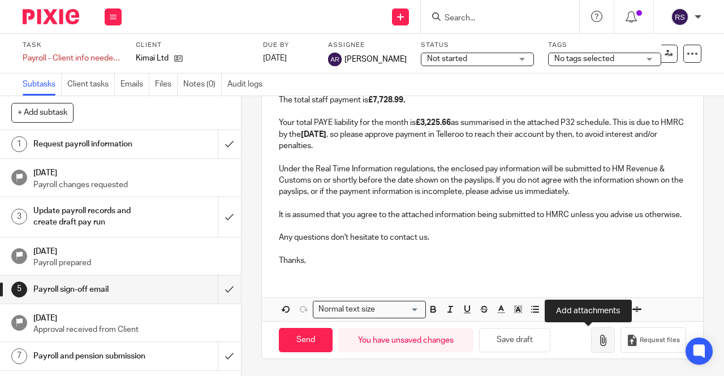
click at [597, 340] on icon "button" at bounding box center [602, 340] width 11 height 11
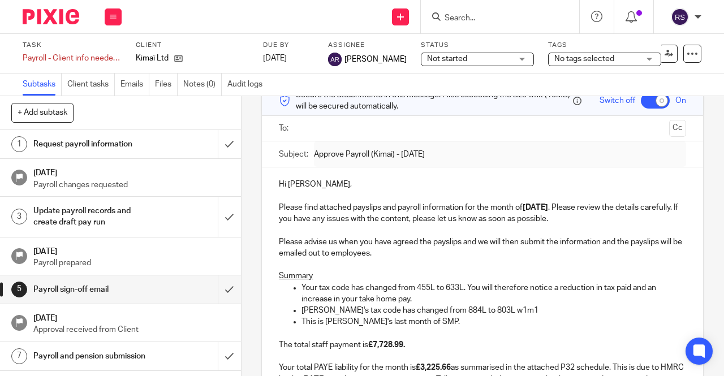
scroll to position [33, 0]
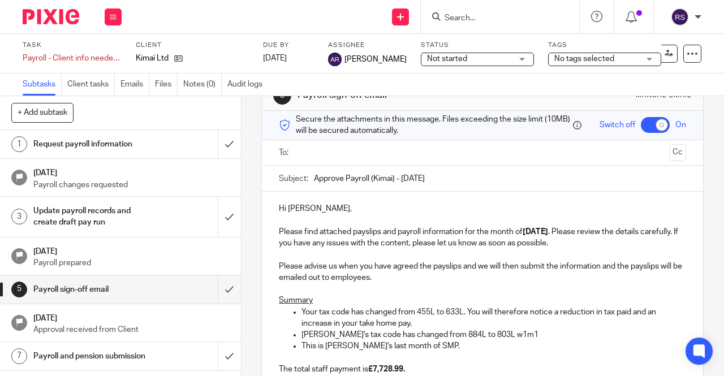
click at [374, 155] on input "text" at bounding box center [482, 152] width 365 height 13
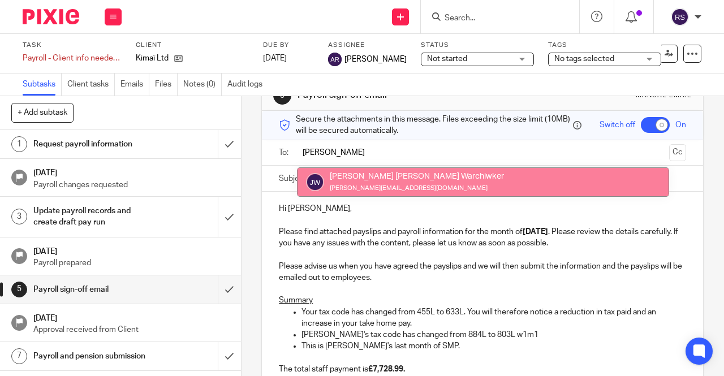
type input "jess"
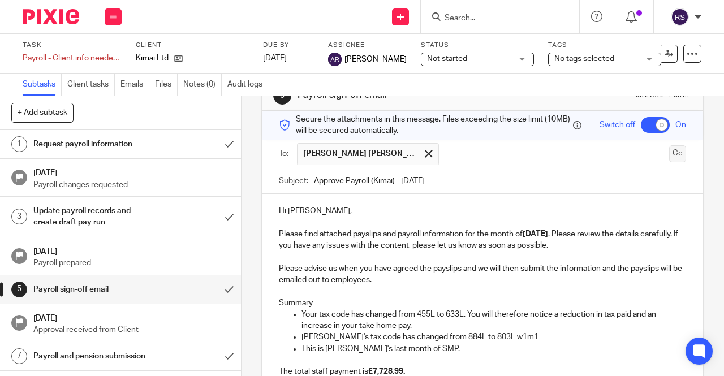
click at [669, 155] on button "Cc" at bounding box center [677, 153] width 17 height 17
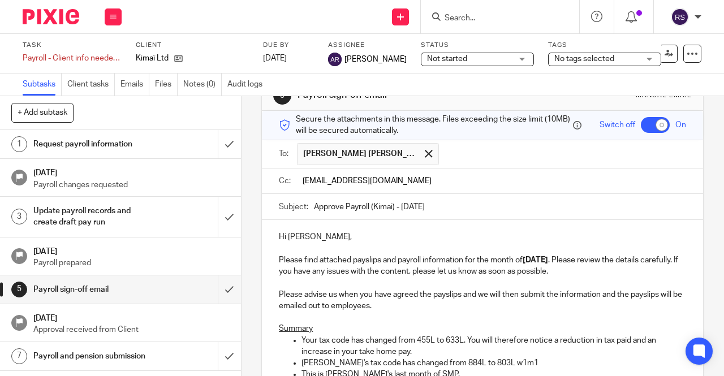
type input "[EMAIL_ADDRESS][DOMAIN_NAME]"
click at [476, 239] on p "Hi [PERSON_NAME]," at bounding box center [482, 236] width 407 height 11
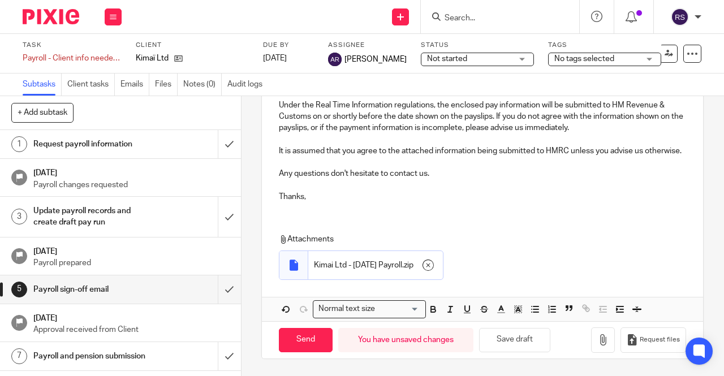
scroll to position [408, 0]
click at [294, 339] on input "Send" at bounding box center [306, 340] width 54 height 24
checkbox input "false"
type input "Sent"
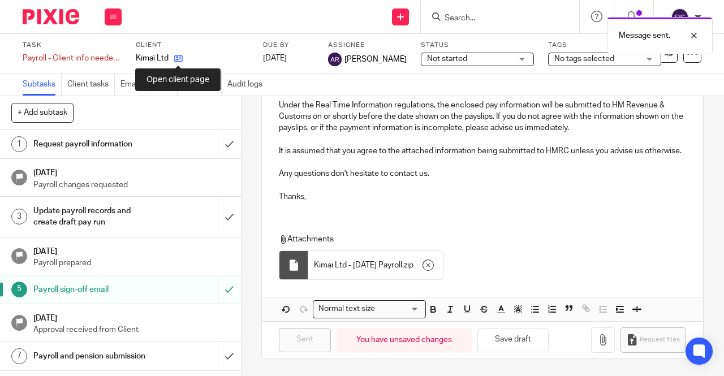
click at [176, 55] on icon at bounding box center [178, 58] width 8 height 8
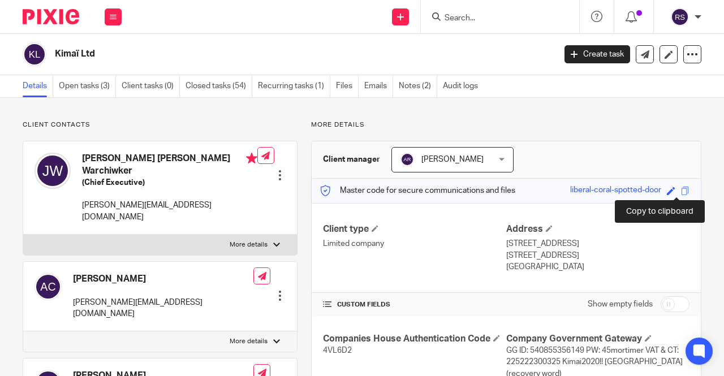
click at [681, 192] on span at bounding box center [685, 191] width 8 height 8
drag, startPoint x: 124, startPoint y: 20, endPoint x: 116, endPoint y: 21, distance: 7.9
click at [124, 20] on div "Work Email Clients Team Reports Settings" at bounding box center [113, 16] width 40 height 33
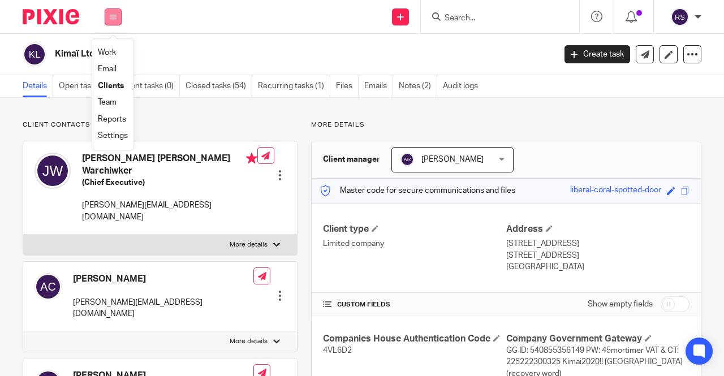
click at [113, 21] on button at bounding box center [113, 16] width 17 height 17
click at [111, 18] on icon at bounding box center [113, 17] width 7 height 7
click at [124, 84] on link "Clients" at bounding box center [111, 86] width 26 height 8
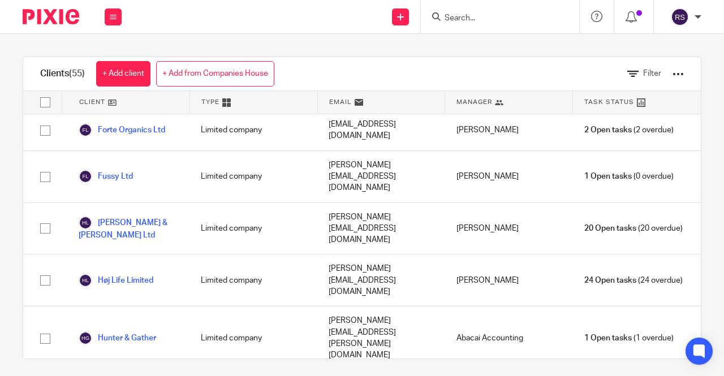
scroll to position [735, 0]
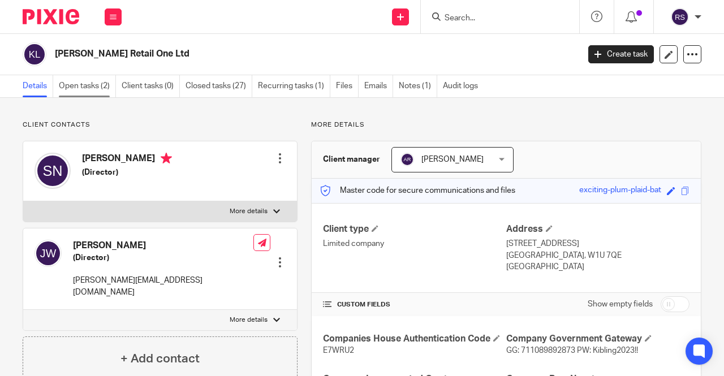
click at [83, 91] on link "Open tasks (2)" at bounding box center [87, 86] width 57 height 22
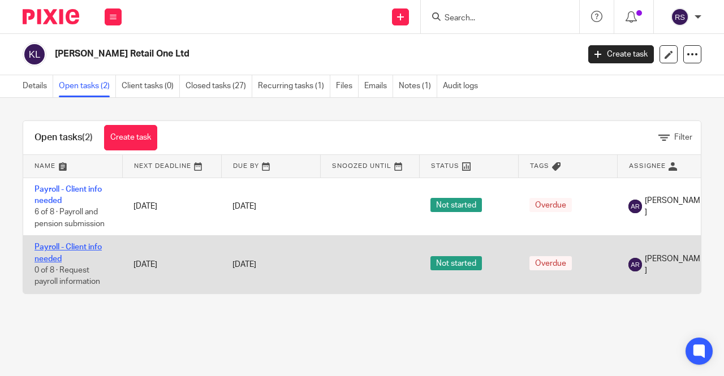
click at [81, 245] on link "Payroll - Client info needed" at bounding box center [67, 252] width 67 height 19
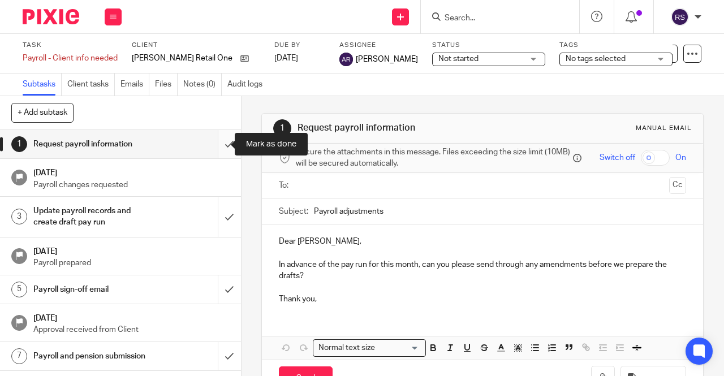
click at [227, 146] on input "submit" at bounding box center [120, 144] width 241 height 28
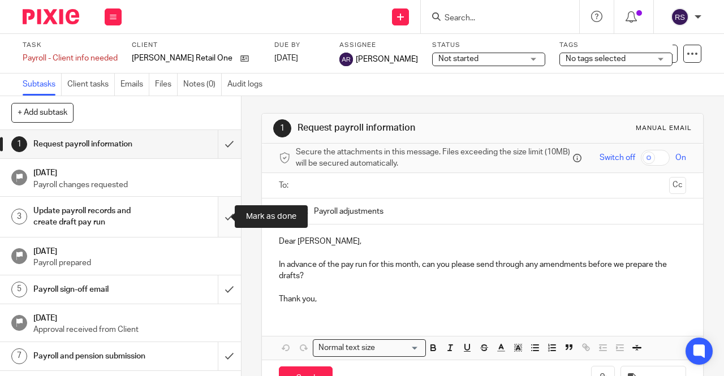
click at [214, 204] on input "submit" at bounding box center [120, 217] width 241 height 40
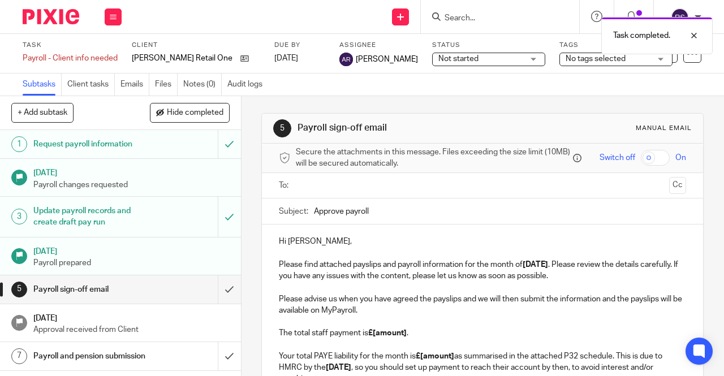
click at [346, 217] on input "Approve payroll" at bounding box center [500, 210] width 372 height 25
click at [381, 213] on input "Approve Payroll" at bounding box center [500, 210] width 372 height 25
type input "Approve Payroll ([PERSON_NAME]) - [DATE]"
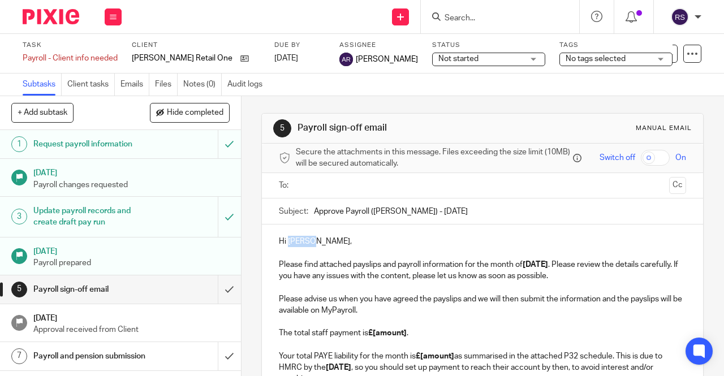
drag, startPoint x: 308, startPoint y: 246, endPoint x: 286, endPoint y: 247, distance: 22.1
click at [286, 247] on p "Hi [PERSON_NAME], Please find attached payslips and payroll information for the…" at bounding box center [482, 259] width 407 height 46
click at [344, 243] on p "Hi [PERSON_NAME], Please find attached payslips and payroll information for the…" at bounding box center [482, 259] width 407 height 46
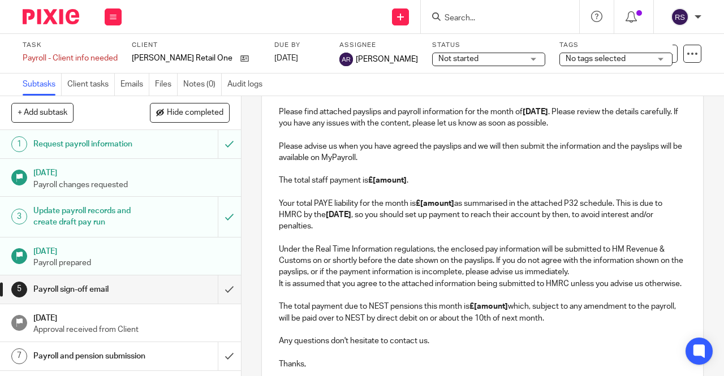
scroll to position [170, 0]
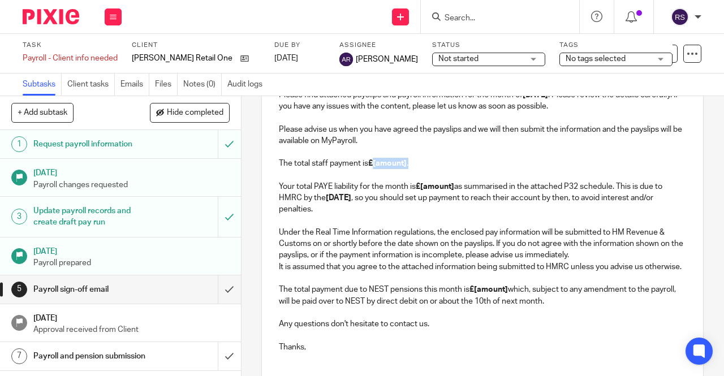
drag, startPoint x: 414, startPoint y: 168, endPoint x: 370, endPoint y: 168, distance: 43.5
click at [370, 168] on p "Please advise us when you have agreed the payslips and we will then submit the …" at bounding box center [482, 170] width 407 height 92
click at [375, 166] on p "Please advise us when you have agreed the payslips and we will then submit the …" at bounding box center [482, 170] width 407 height 92
click at [446, 168] on p "Please advise us when you have agreed the payslips and we will then submit the …" at bounding box center [482, 170] width 407 height 92
drag, startPoint x: 508, startPoint y: 303, endPoint x: 474, endPoint y: 303, distance: 33.9
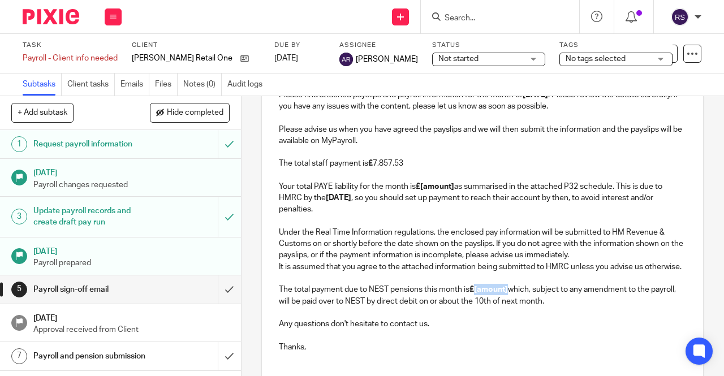
click at [474, 303] on p "It is assumed that you agree to the attached information being submitted to HMR…" at bounding box center [482, 284] width 407 height 46
click at [612, 307] on p "It is assumed that you agree to the attached information being submitted to HMR…" at bounding box center [482, 284] width 407 height 46
drag, startPoint x: 454, startPoint y: 189, endPoint x: 420, endPoint y: 192, distance: 34.0
click at [420, 192] on p "Please advise us when you have agreed the payslips and we will then submit the …" at bounding box center [482, 170] width 407 height 92
click at [423, 189] on p "Please advise us when you have agreed the payslips and we will then submit the …" at bounding box center [482, 170] width 407 height 92
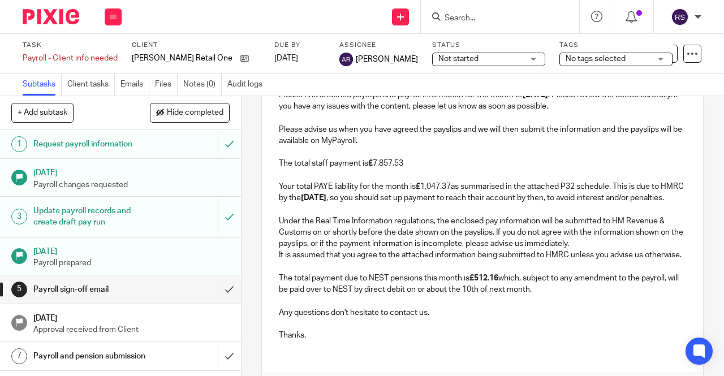
click at [451, 193] on p "Please advise us when you have agreed the payslips and we will then submit the …" at bounding box center [482, 164] width 407 height 80
drag, startPoint x: 446, startPoint y: 191, endPoint x: 420, endPoint y: 189, distance: 26.0
click at [420, 189] on p "Please advise us when you have agreed the payslips and we will then submit the …" at bounding box center [482, 164] width 407 height 80
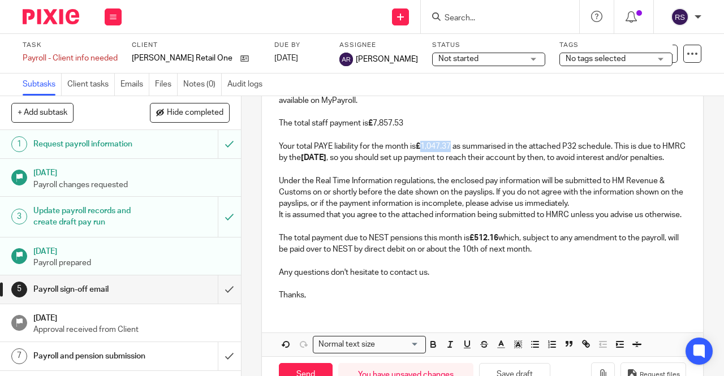
scroll to position [226, 0]
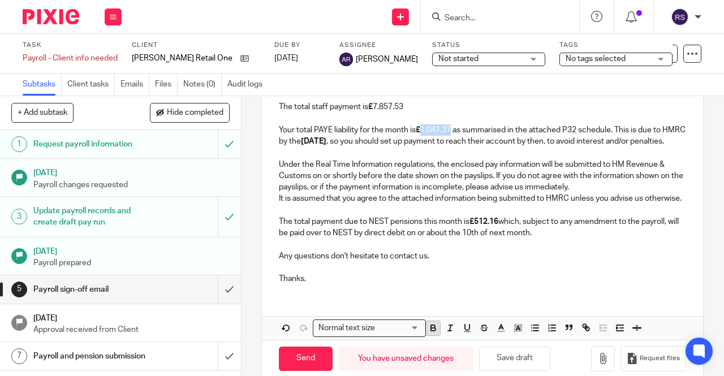
click at [434, 335] on button "button" at bounding box center [433, 328] width 14 height 14
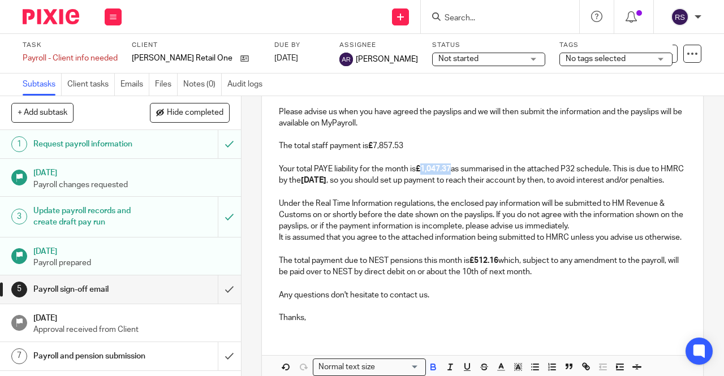
scroll to position [170, 0]
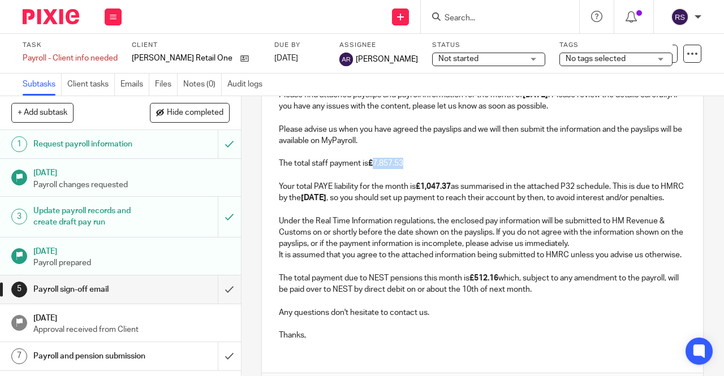
drag, startPoint x: 408, startPoint y: 166, endPoint x: 372, endPoint y: 167, distance: 36.2
click at [372, 167] on p "Please advise us when you have agreed the payslips and we will then submit the …" at bounding box center [482, 164] width 407 height 80
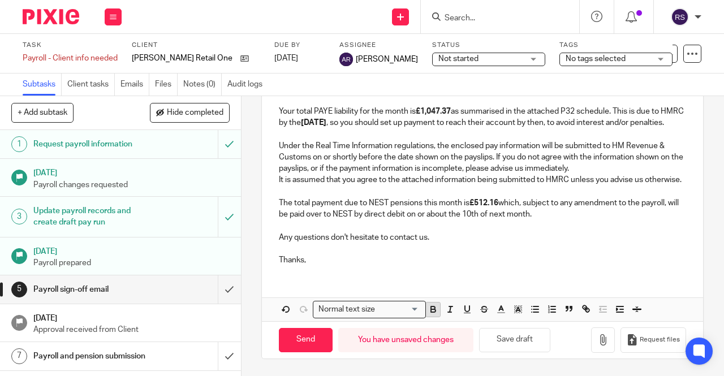
click at [430, 312] on icon "button" at bounding box center [433, 309] width 10 height 10
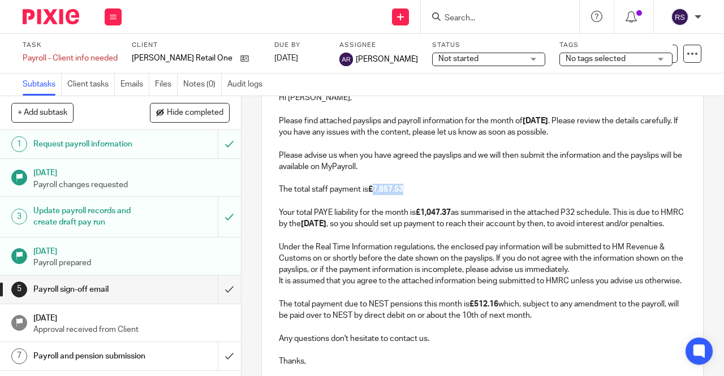
scroll to position [120, 0]
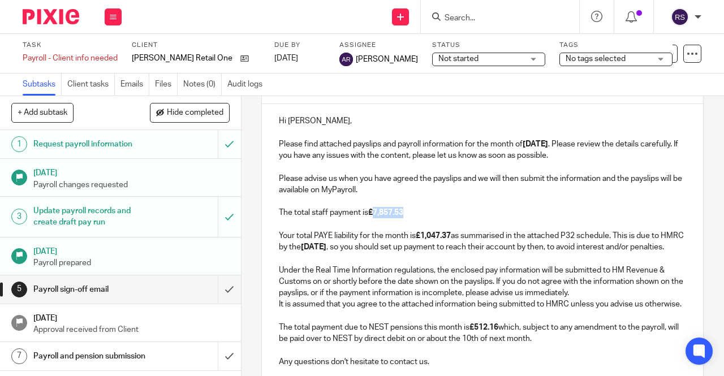
click at [445, 214] on p "Please advise us when you have agreed the payslips and we will then submit the …" at bounding box center [482, 213] width 407 height 80
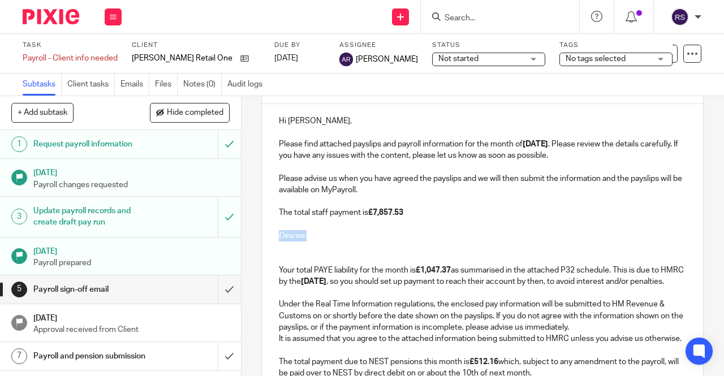
drag, startPoint x: 323, startPoint y: 239, endPoint x: 271, endPoint y: 236, distance: 52.7
click at [271, 236] on div "Hi Jess, Please find attached payslips and payroll information for the month of…" at bounding box center [482, 268] width 441 height 329
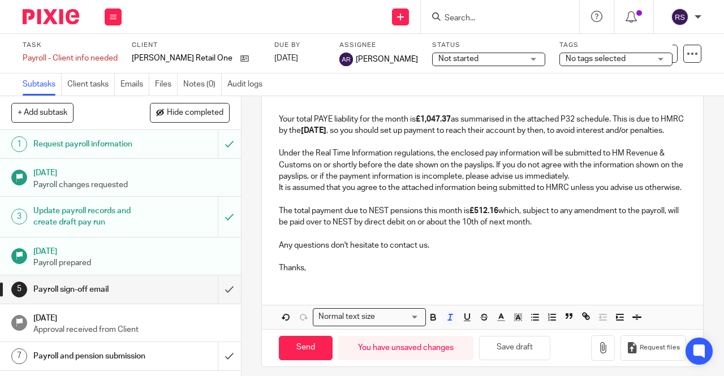
scroll to position [290, 0]
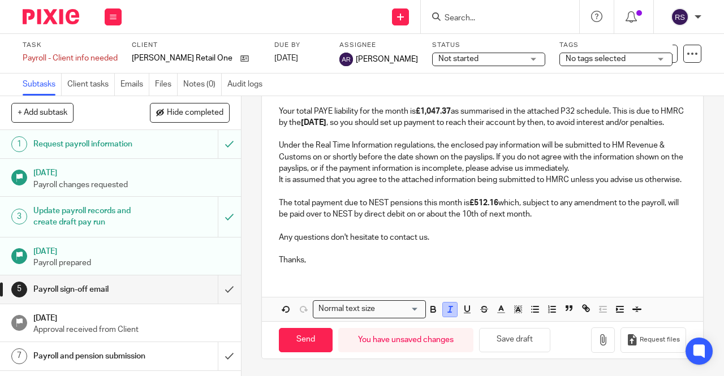
click at [449, 314] on icon "button" at bounding box center [450, 309] width 10 height 10
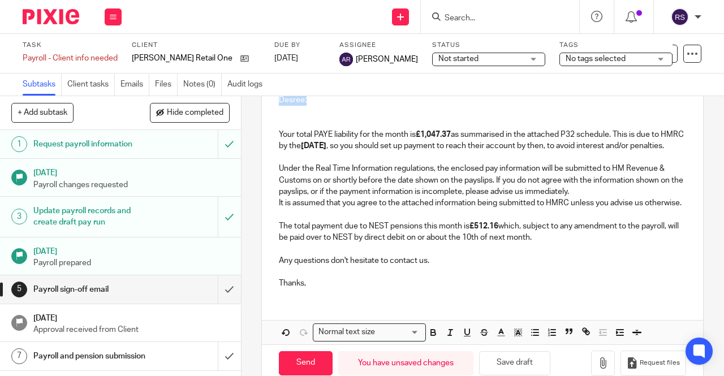
scroll to position [200, 0]
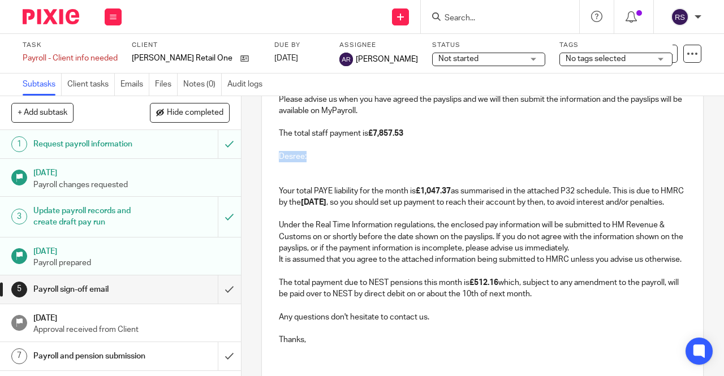
click at [309, 160] on p "Desree:" at bounding box center [482, 156] width 407 height 11
click at [299, 159] on p "Desree:" at bounding box center [482, 156] width 407 height 11
click at [316, 160] on p "Desree:" at bounding box center [482, 156] width 407 height 11
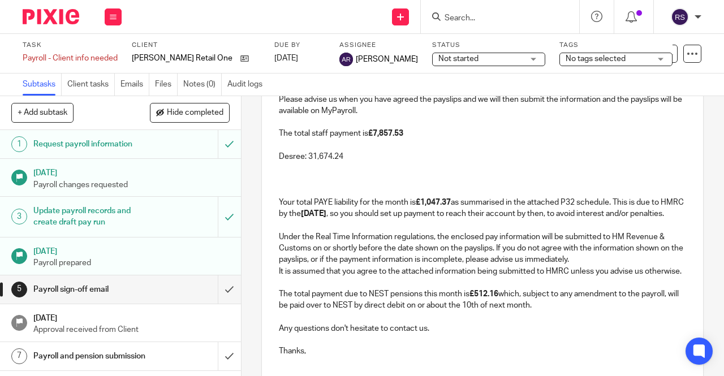
click at [309, 160] on p "Desree: 31,674.24" at bounding box center [482, 156] width 407 height 11
click at [292, 172] on p at bounding box center [482, 167] width 407 height 11
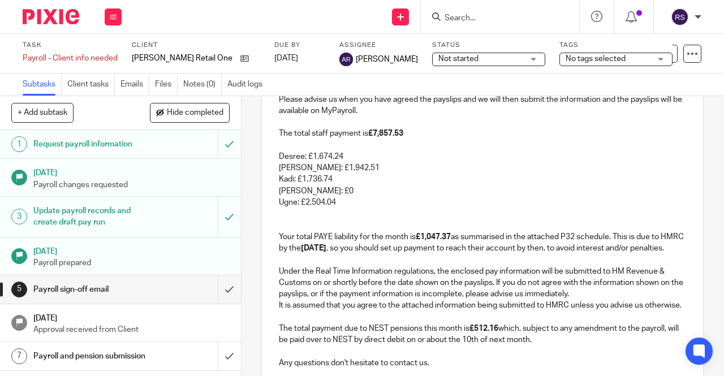
click at [312, 221] on p "Your total PAYE liability for the month is £1,047.37 as summarised in the attac…" at bounding box center [482, 231] width 407 height 46
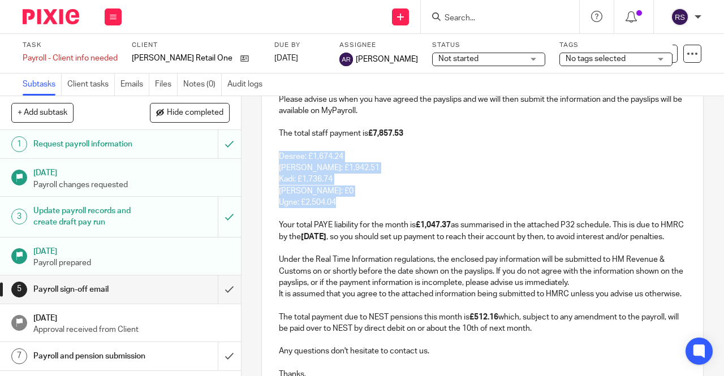
drag, startPoint x: 348, startPoint y: 205, endPoint x: 273, endPoint y: 157, distance: 88.8
click at [273, 157] on div "Hi Jess, Please find attached payslips and payroll information for the month of…" at bounding box center [482, 207] width 441 height 364
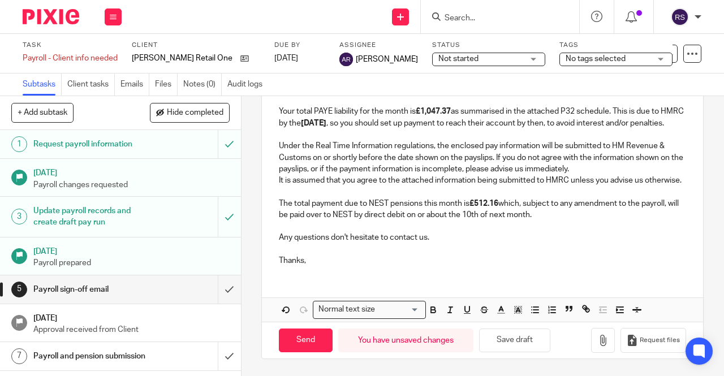
scroll to position [338, 0]
click at [534, 313] on line "button" at bounding box center [535, 313] width 5 height 0
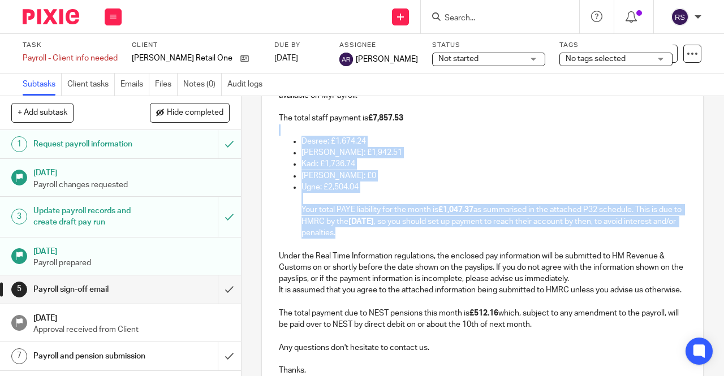
scroll to position [200, 0]
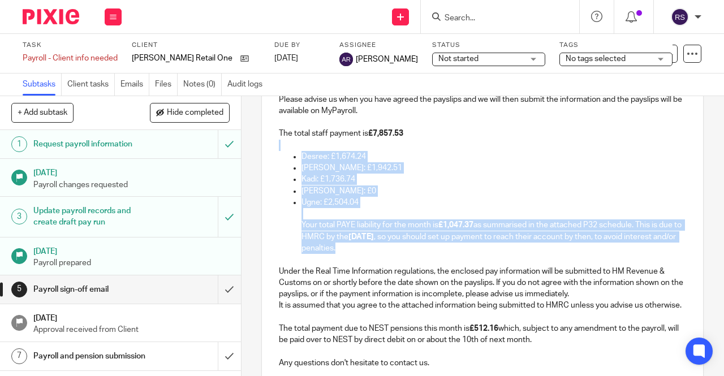
click at [476, 182] on p "Kadi: £1,736.74" at bounding box center [493, 179] width 384 height 11
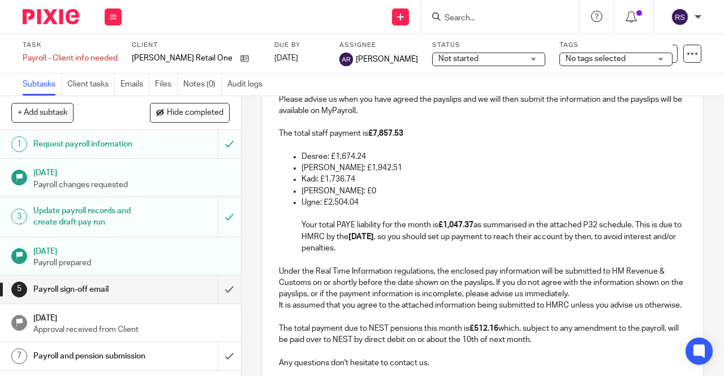
click at [301, 230] on p "Ugne: £2,504.04 Your total PAYE liability for the month is £1,047.37 as summari…" at bounding box center [493, 225] width 384 height 57
click at [578, 168] on p "Emilia: £1,942.51" at bounding box center [493, 167] width 384 height 11
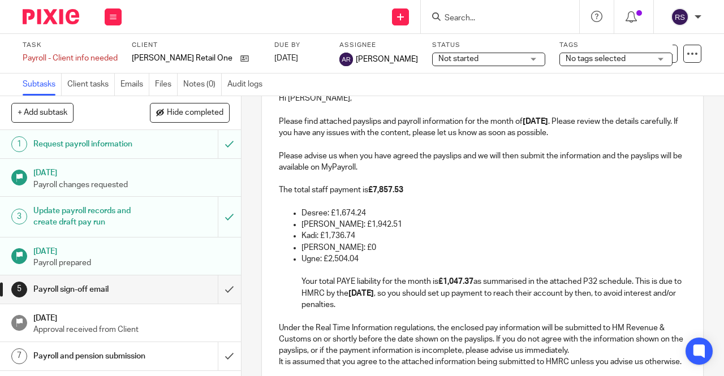
scroll to position [87, 0]
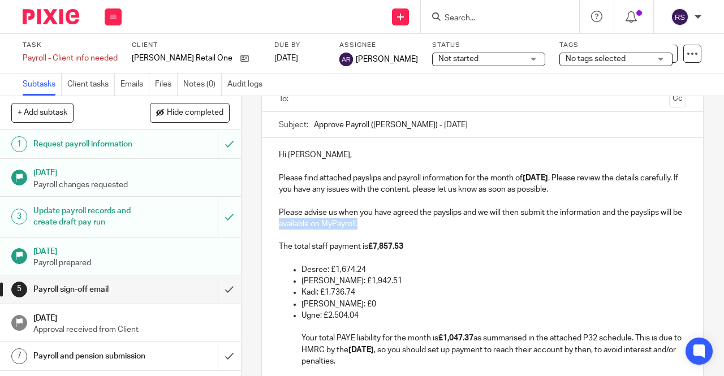
drag, startPoint x: 389, startPoint y: 229, endPoint x: 299, endPoint y: 227, distance: 90.5
click at [299, 227] on p "Please advise us when you have agreed the payslips and we will then submit the …" at bounding box center [482, 230] width 407 height 46
click at [499, 249] on p "Please advise us when you have agreed the payslips and we will then submit the …" at bounding box center [482, 230] width 407 height 46
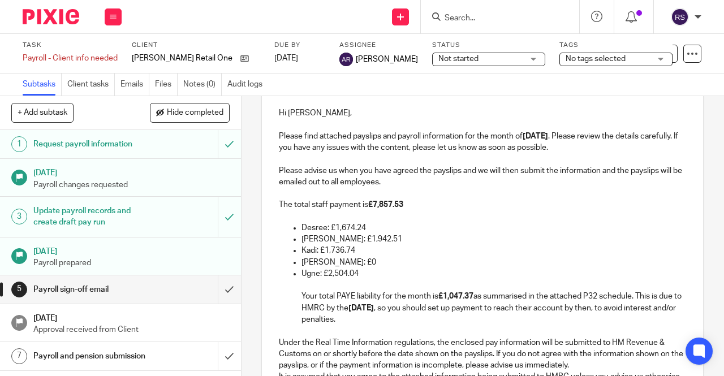
scroll to position [112, 0]
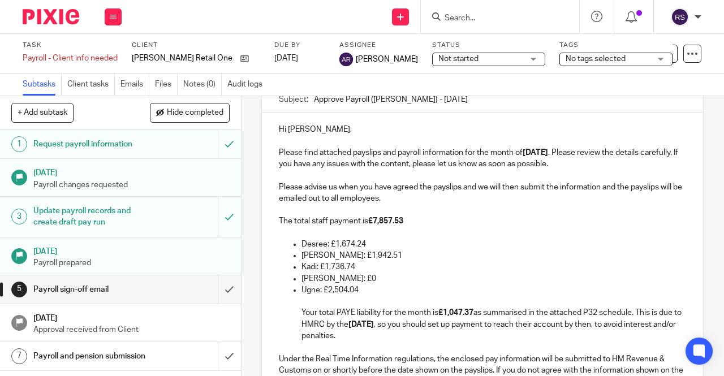
click at [548, 248] on p "Desree: £1,674.24" at bounding box center [493, 244] width 384 height 11
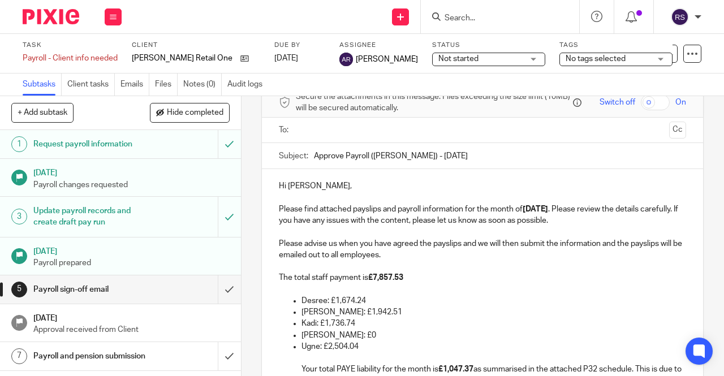
scroll to position [0, 0]
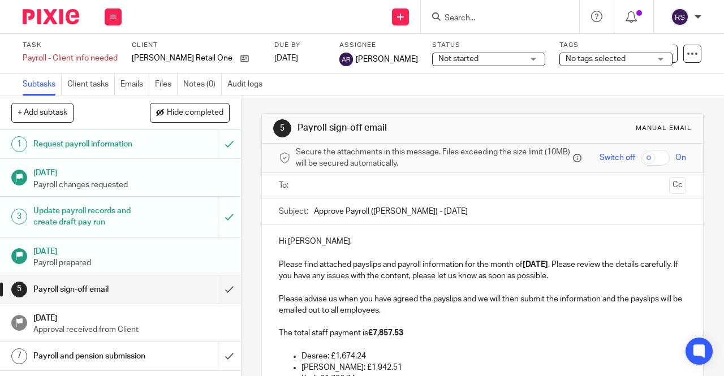
click at [660, 153] on input "checkbox" at bounding box center [655, 158] width 29 height 16
checkbox input "true"
click at [469, 192] on input "text" at bounding box center [482, 185] width 365 height 13
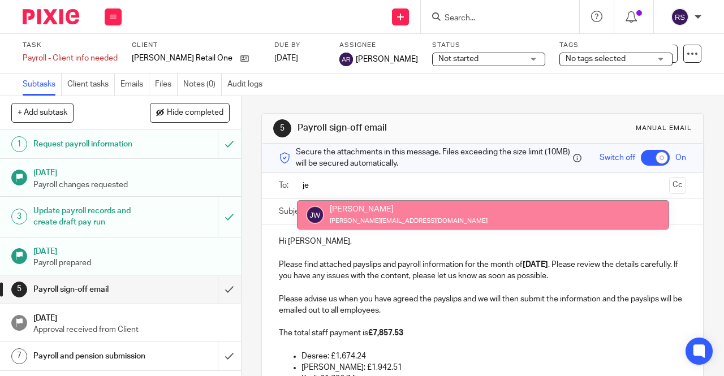
type input "je"
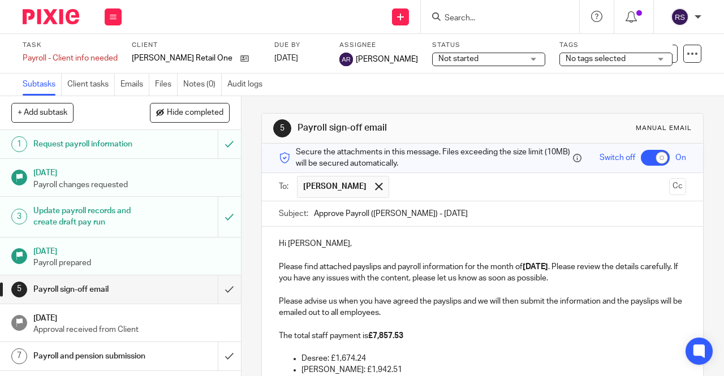
click at [669, 188] on button "Cc" at bounding box center [677, 186] width 17 height 17
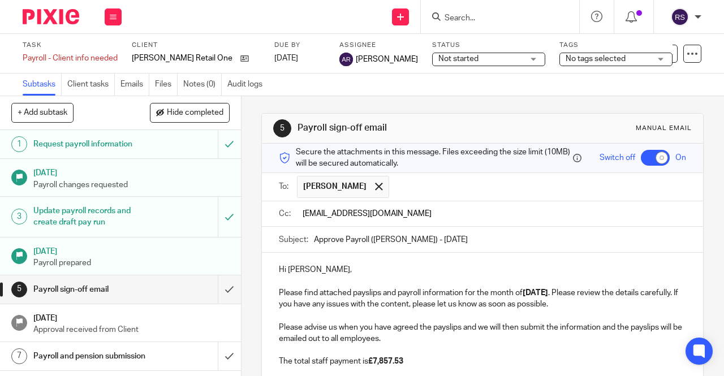
type input "teamabacai@abacai.co.uk"
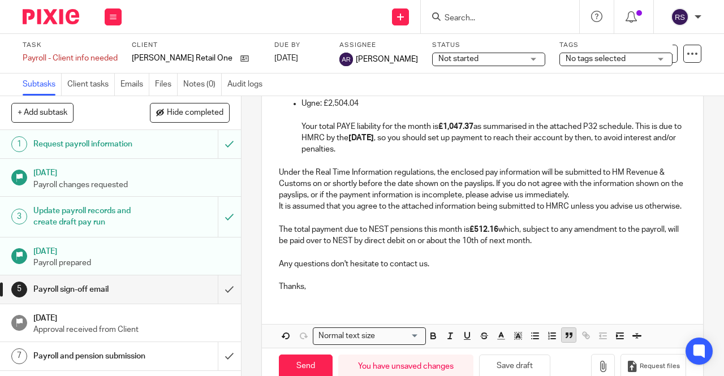
scroll to position [368, 0]
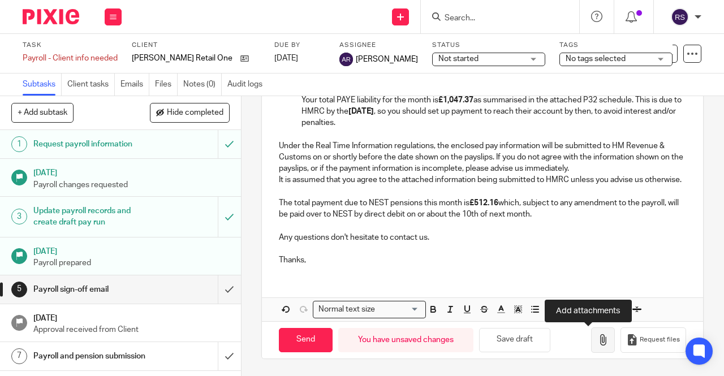
click at [591, 330] on button "button" at bounding box center [603, 339] width 24 height 25
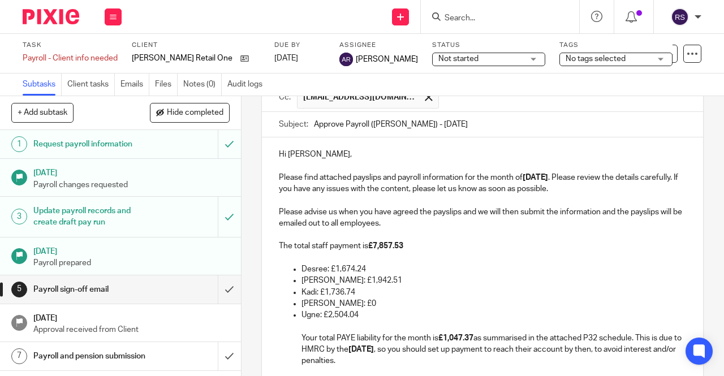
scroll to position [92, 0]
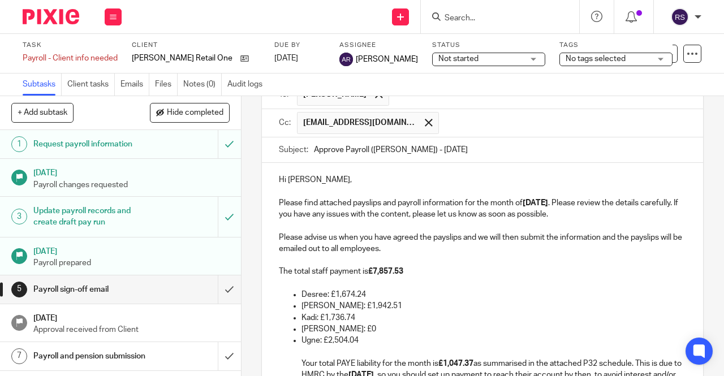
click at [600, 240] on p "Please advise us when you have agreed the payslips and we will then submit the …" at bounding box center [482, 255] width 407 height 46
click at [560, 255] on p "Please advise us when you have agreed the payslips and we will then submit the …" at bounding box center [482, 255] width 407 height 46
click at [623, 240] on p "Please advise us when you have agreed the payslips and we will then submit the …" at bounding box center [482, 255] width 407 height 46
click at [560, 255] on p "Please advise us when you have agreed the payslips and we will then submit the …" at bounding box center [482, 255] width 407 height 46
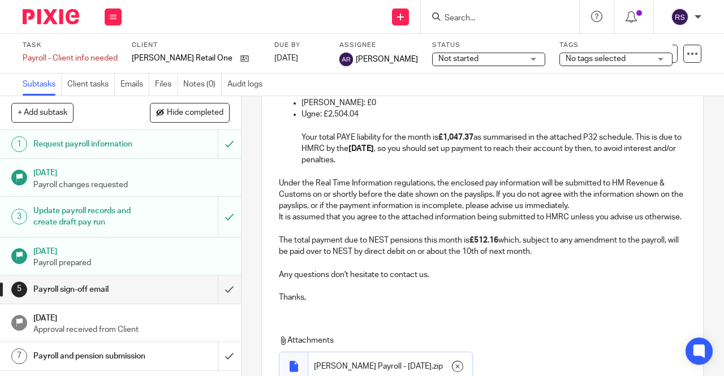
scroll to position [431, 0]
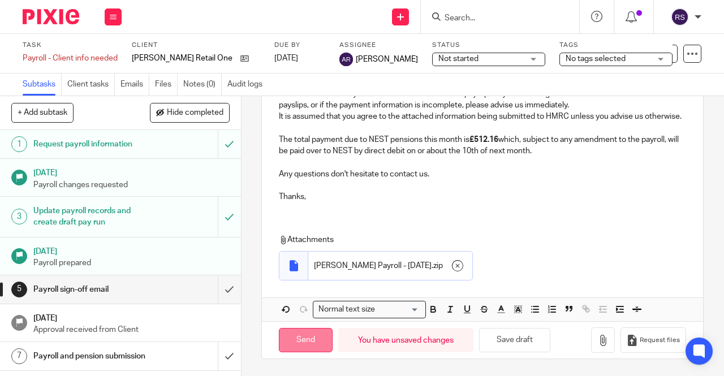
click at [292, 341] on input "Send" at bounding box center [306, 340] width 54 height 24
checkbox input "false"
type input "Sent"
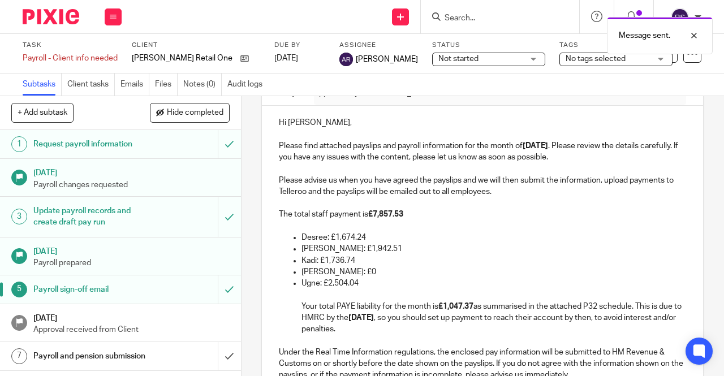
scroll to position [149, 0]
click at [240, 56] on icon at bounding box center [244, 58] width 8 height 8
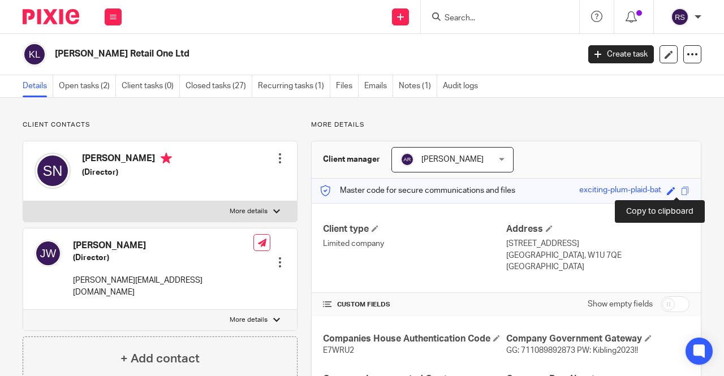
click at [681, 189] on span at bounding box center [685, 191] width 8 height 8
